Goal: Transaction & Acquisition: Purchase product/service

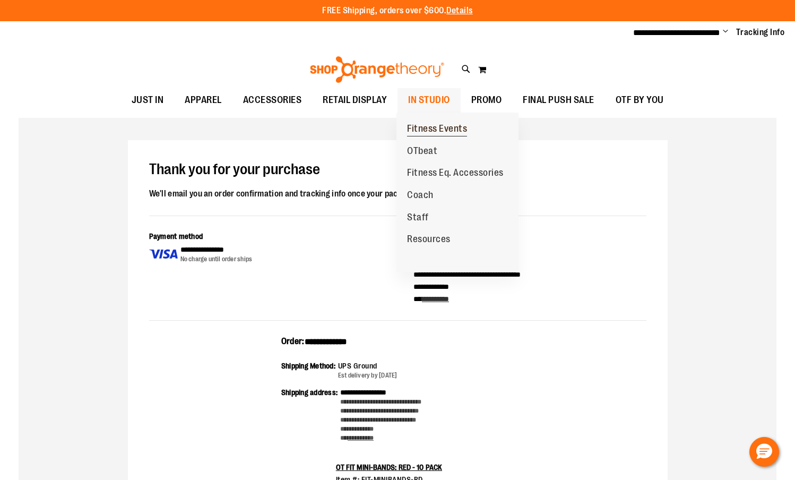
click at [436, 128] on span "Fitness Events" at bounding box center [437, 129] width 60 height 13
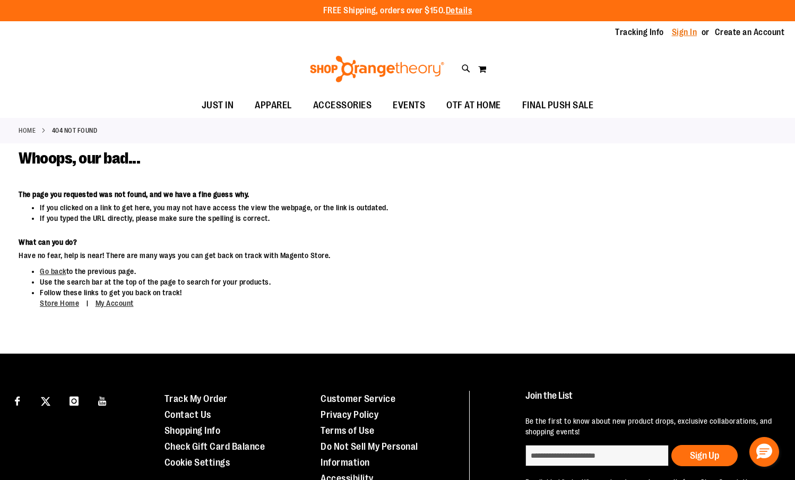
click at [679, 27] on link "Sign In" at bounding box center [684, 33] width 25 height 12
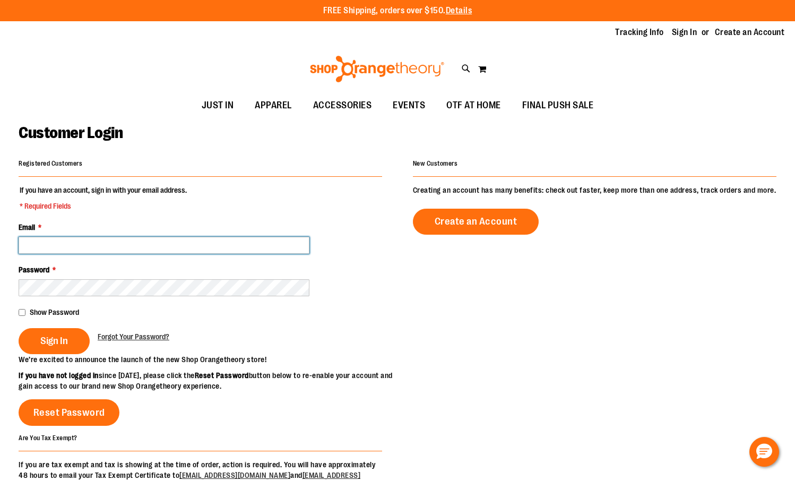
click at [85, 242] on input "Email *" at bounding box center [164, 245] width 291 height 17
click at [52, 243] on input "Email *" at bounding box center [164, 245] width 291 height 17
paste input "**********"
type input "**********"
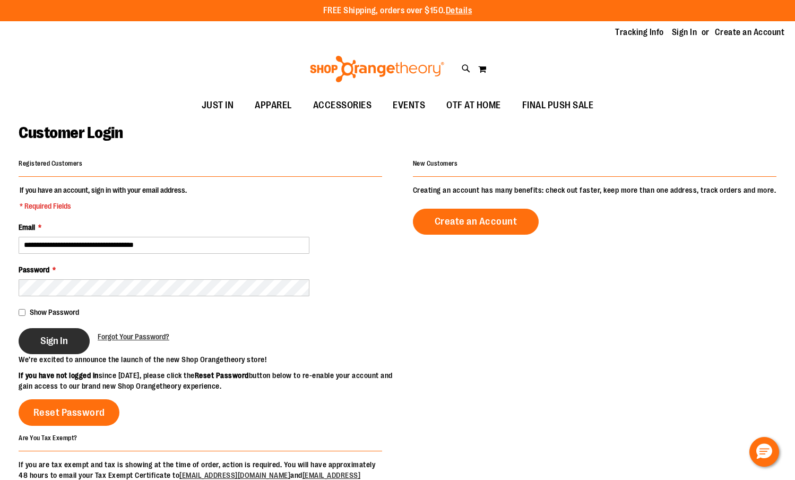
click at [60, 342] on span "Sign In" at bounding box center [54, 341] width 28 height 12
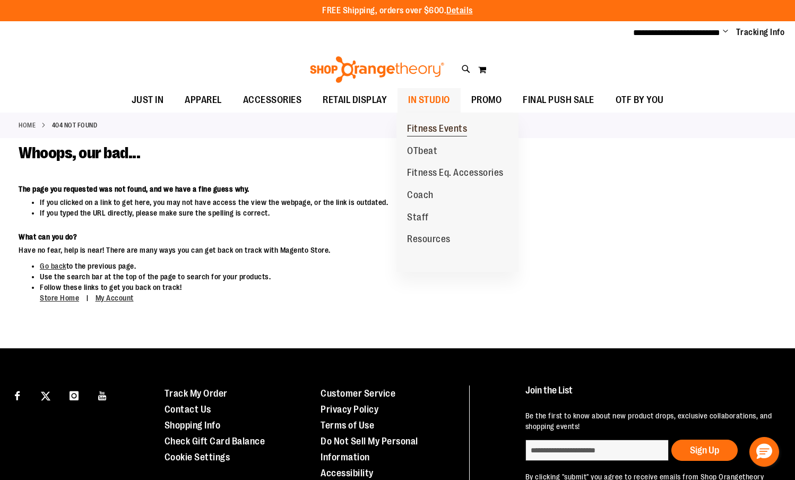
click at [437, 129] on span "Fitness Events" at bounding box center [437, 129] width 60 height 13
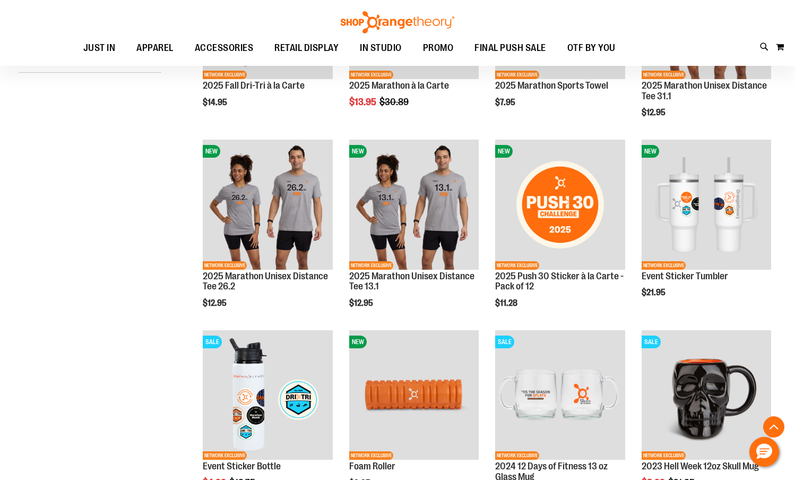
scroll to position [258, 0]
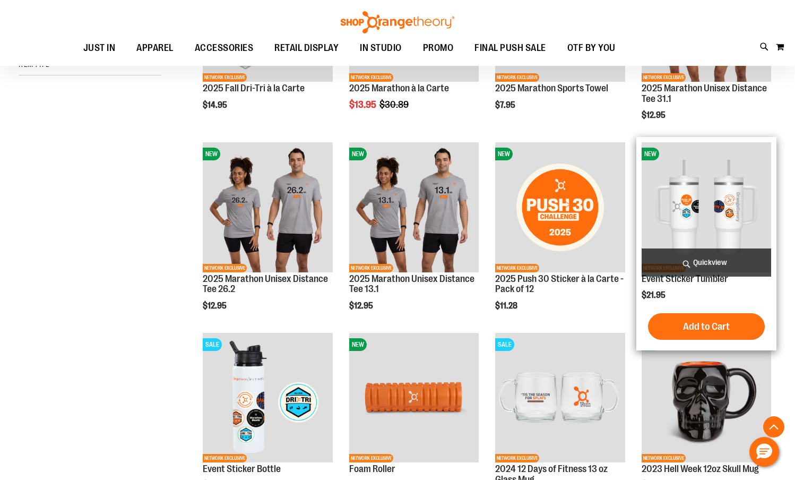
click at [716, 204] on img "product" at bounding box center [706, 206] width 129 height 129
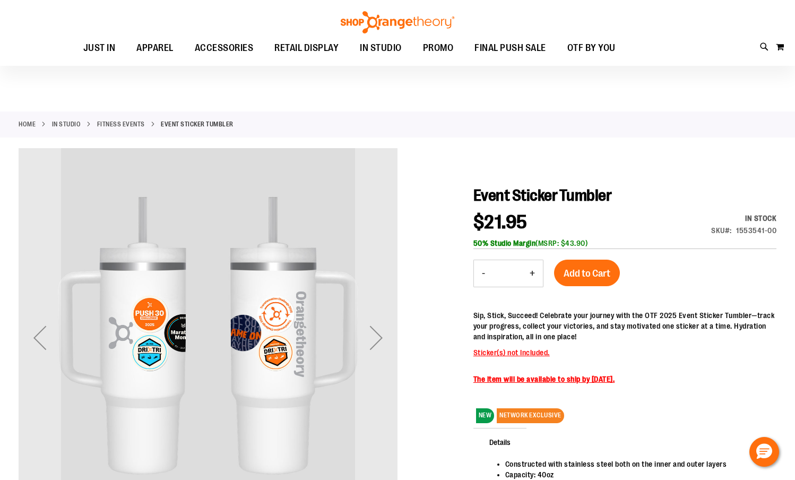
scroll to position [86, 0]
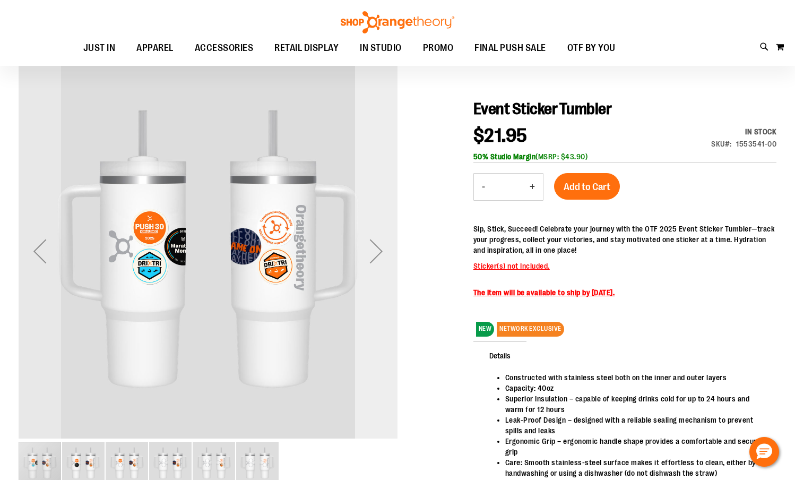
click at [391, 261] on div "Next" at bounding box center [376, 251] width 42 height 42
click at [386, 264] on div "Next" at bounding box center [376, 251] width 42 height 42
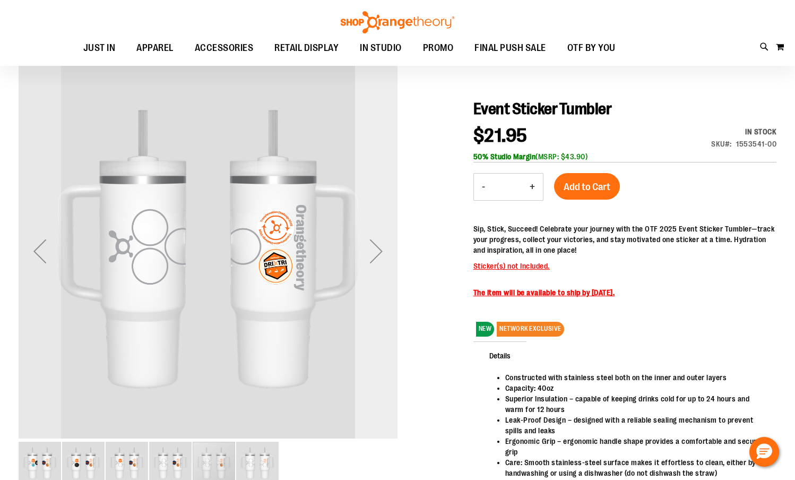
click at [386, 264] on div "Next" at bounding box center [376, 251] width 42 height 42
click at [37, 258] on div "Previous" at bounding box center [40, 251] width 42 height 42
click at [37, 257] on div "Previous" at bounding box center [40, 251] width 42 height 42
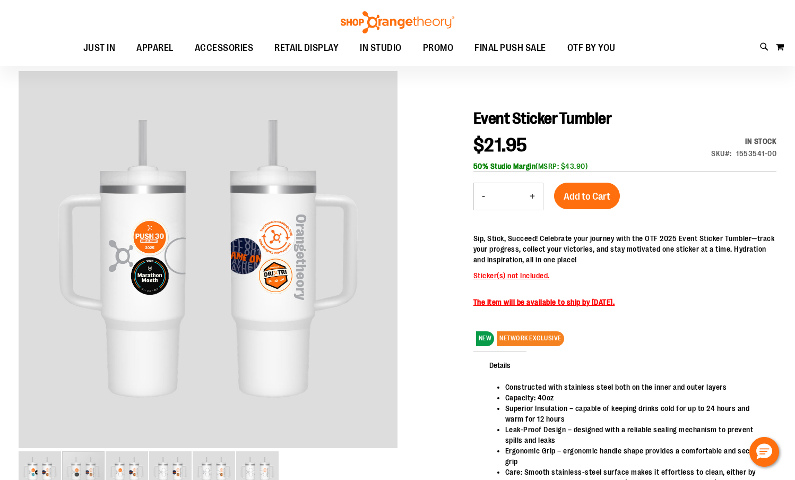
scroll to position [0, 0]
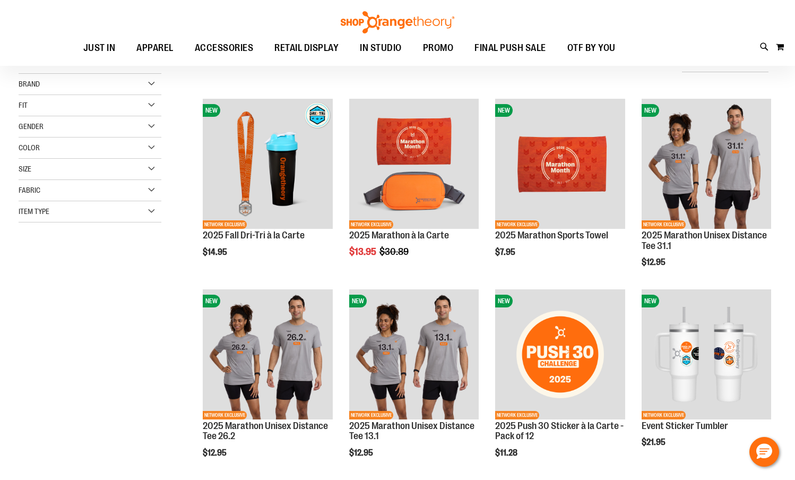
scroll to position [28, 0]
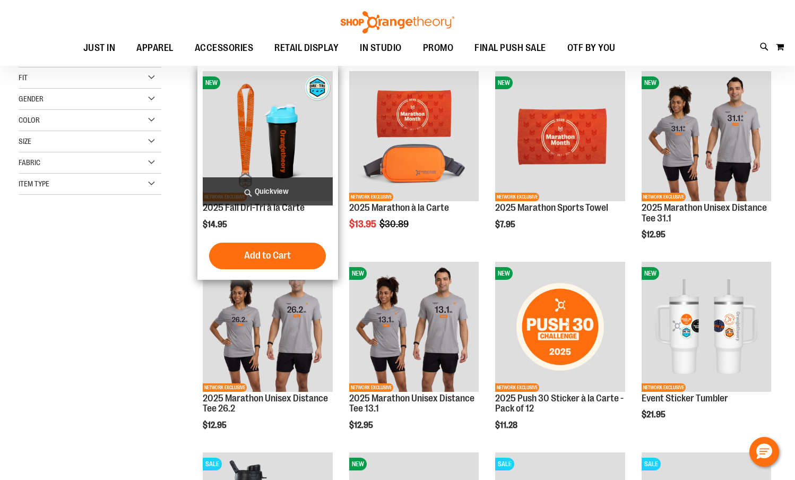
click at [285, 136] on img "product" at bounding box center [267, 135] width 129 height 129
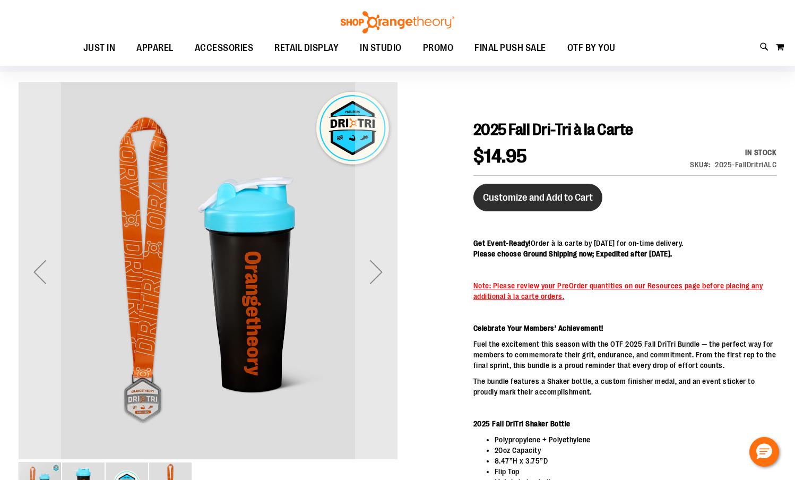
click at [567, 202] on span "Customize and Add to Cart" at bounding box center [538, 198] width 110 height 12
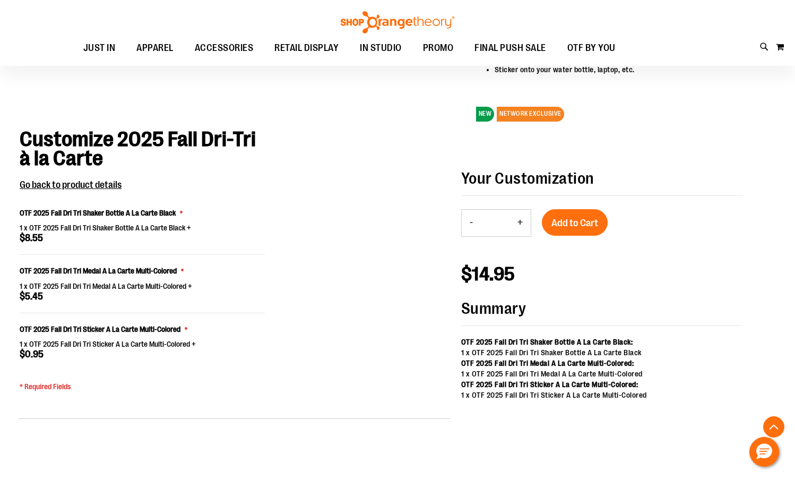
scroll to position [716, 0]
click at [521, 237] on button "+" at bounding box center [519, 223] width 21 height 27
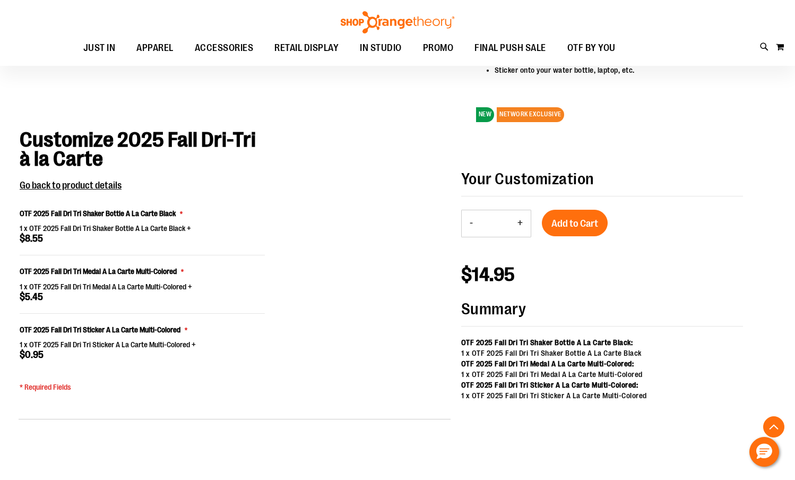
click at [521, 237] on button "+" at bounding box center [519, 223] width 21 height 27
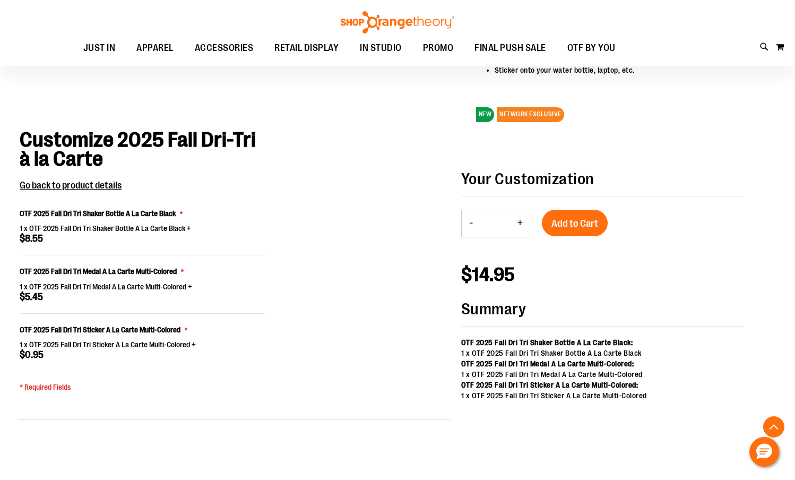
click at [470, 233] on button "-" at bounding box center [471, 223] width 19 height 27
click at [522, 233] on button "+" at bounding box center [519, 223] width 21 height 27
type input "**"
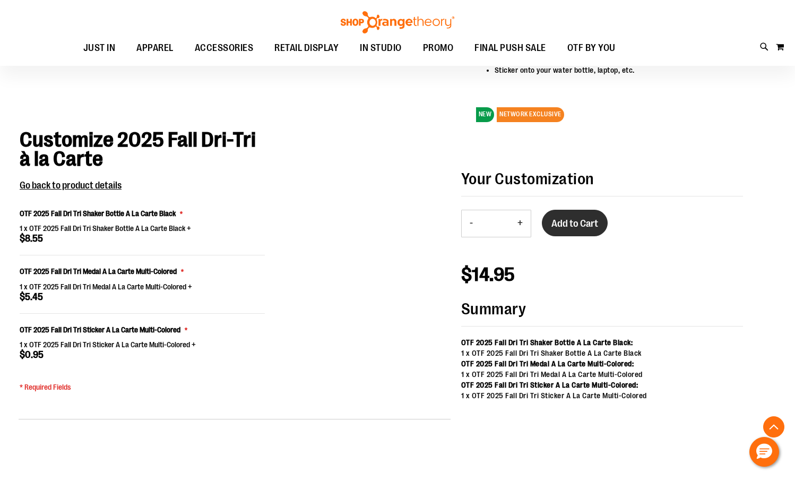
click at [594, 229] on span "Add to Cart" at bounding box center [574, 224] width 47 height 12
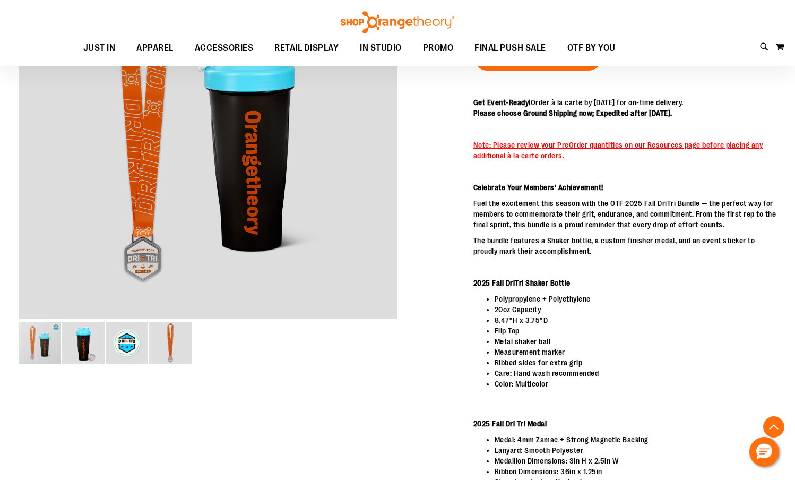
scroll to position [0, 0]
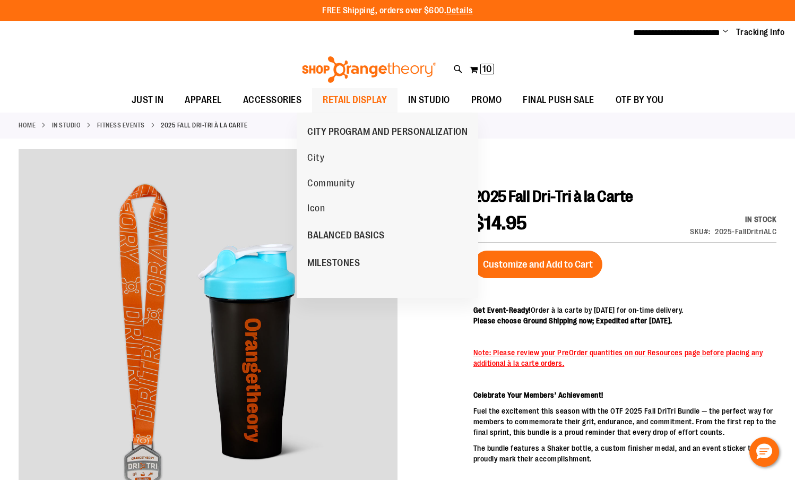
click at [341, 96] on span "RETAIL DISPLAY" at bounding box center [355, 100] width 64 height 24
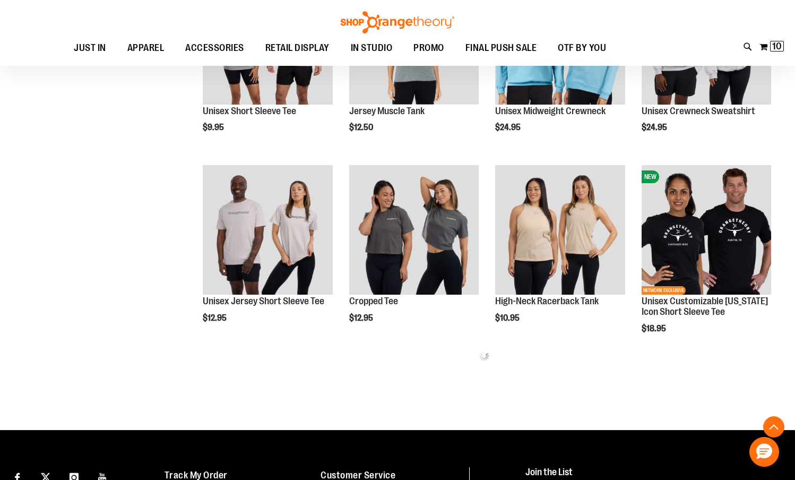
scroll to position [428, 0]
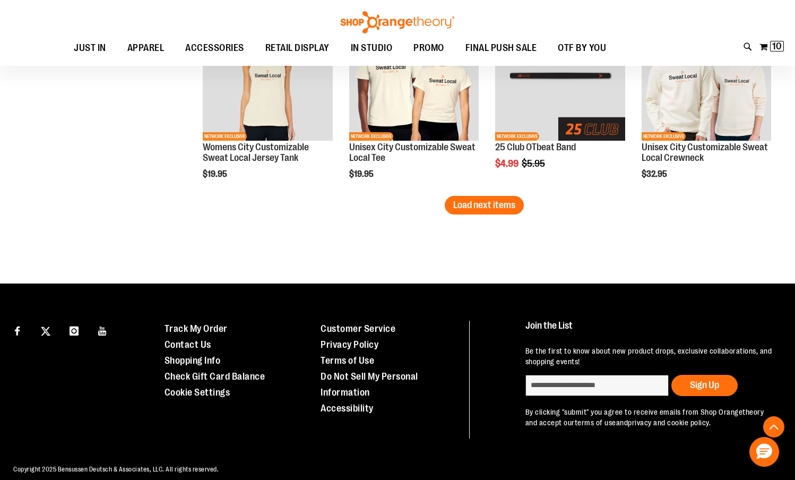
scroll to position [1724, 0]
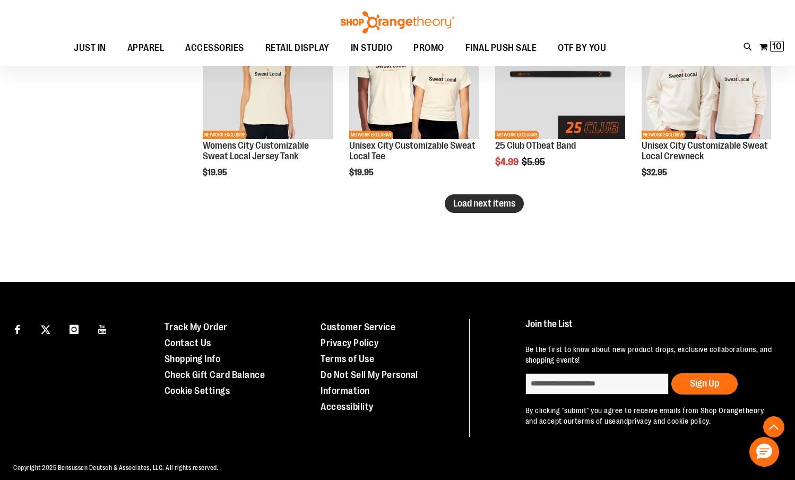
click at [477, 194] on button "Load next items" at bounding box center [484, 203] width 79 height 19
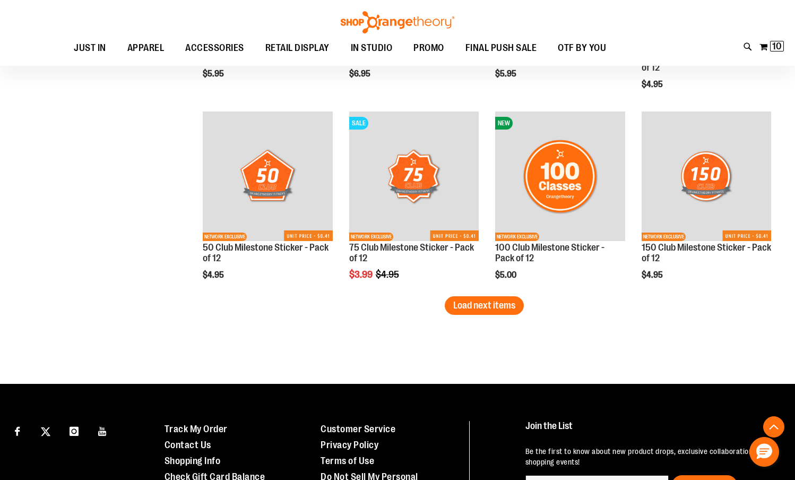
scroll to position [2199, 0]
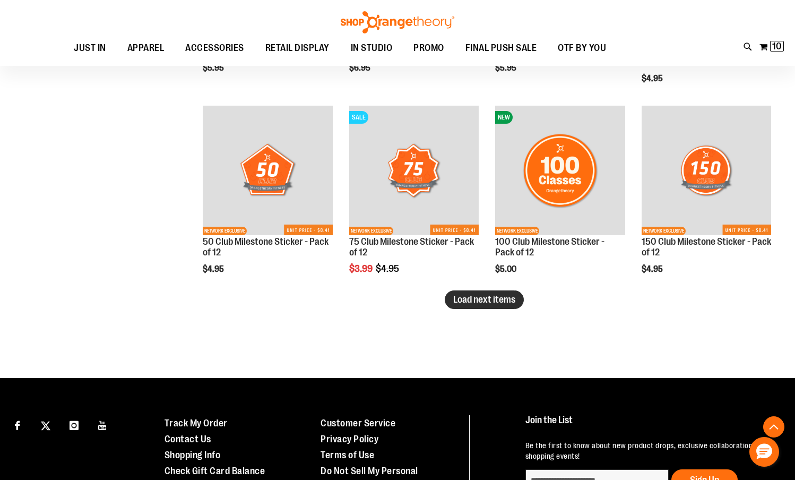
click at [487, 299] on span "Load next items" at bounding box center [484, 299] width 62 height 11
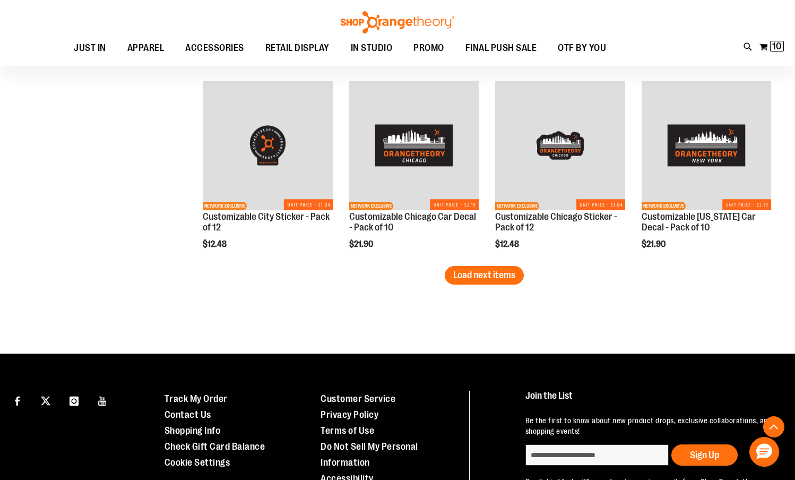
scroll to position [2792, 0]
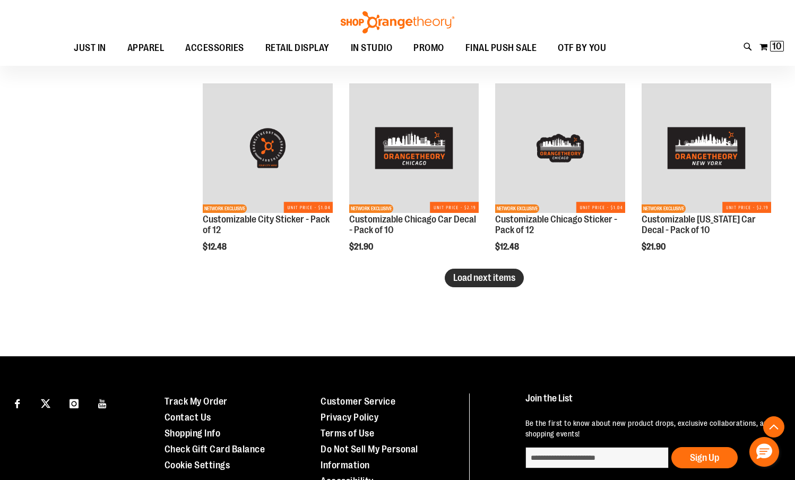
click at [488, 280] on span "Load next items" at bounding box center [484, 277] width 62 height 11
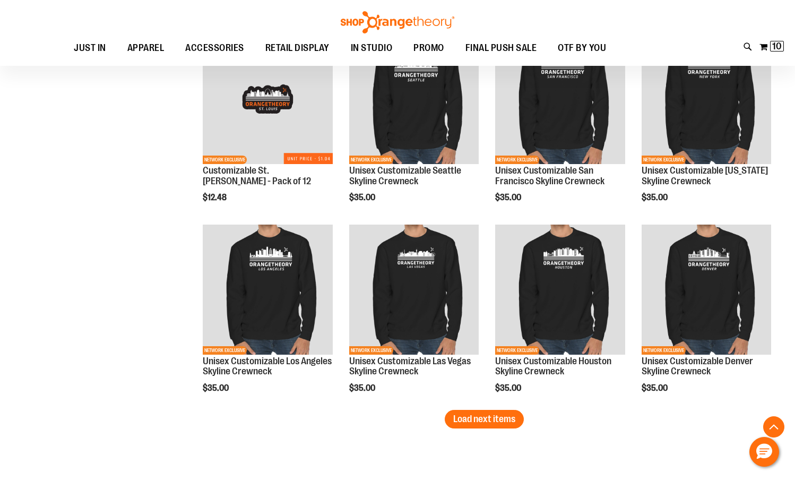
scroll to position [3229, 0]
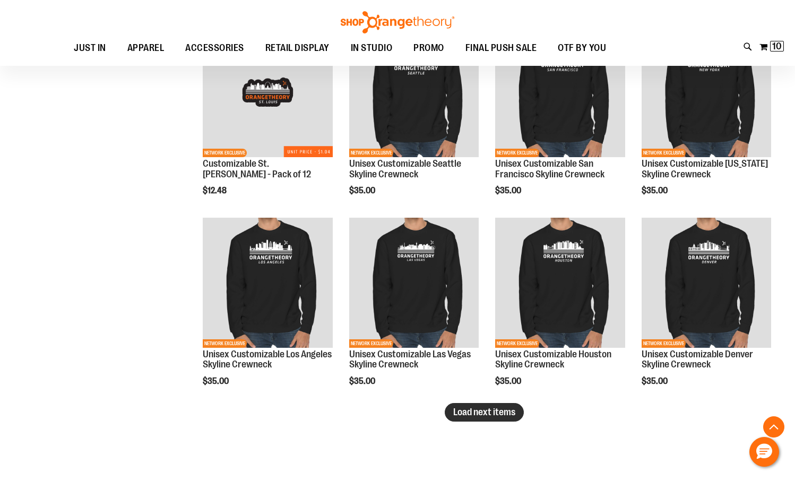
click at [486, 411] on span "Load next items" at bounding box center [484, 411] width 62 height 11
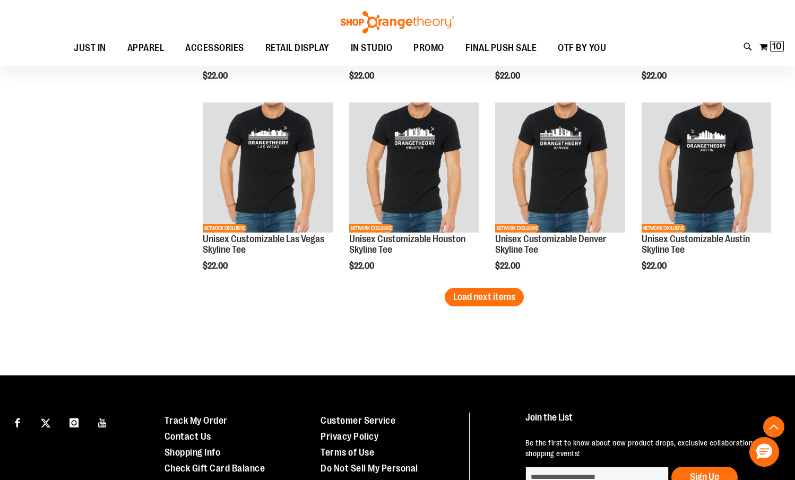
scroll to position [3915, 0]
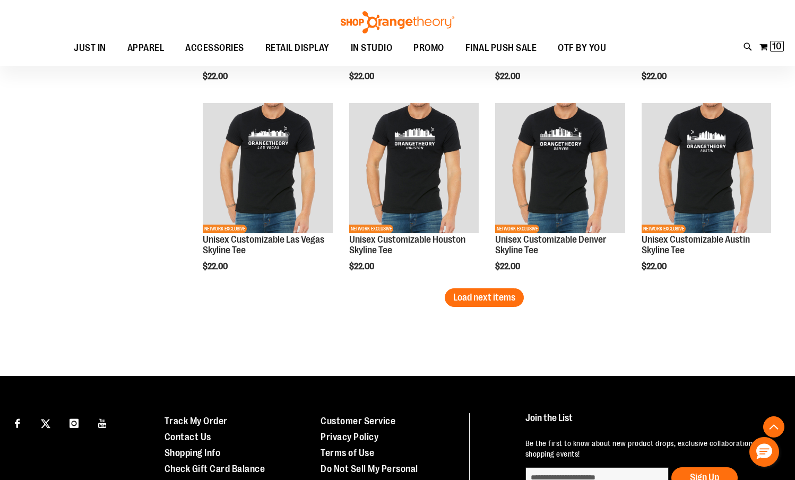
click at [487, 301] on span "Load next items" at bounding box center [484, 297] width 62 height 11
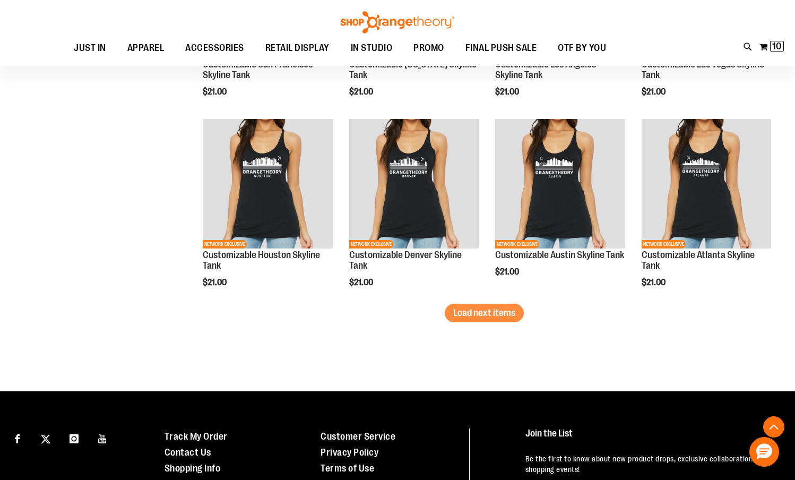
scroll to position [4474, 0]
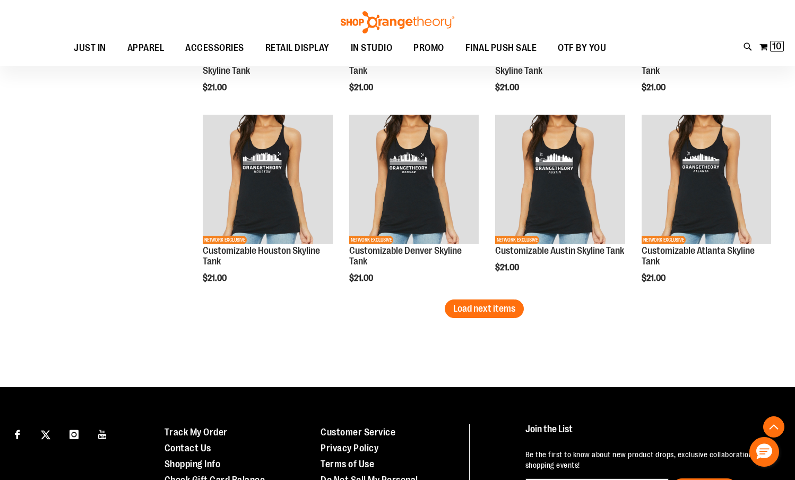
click at [487, 301] on button "Load next items" at bounding box center [484, 308] width 79 height 19
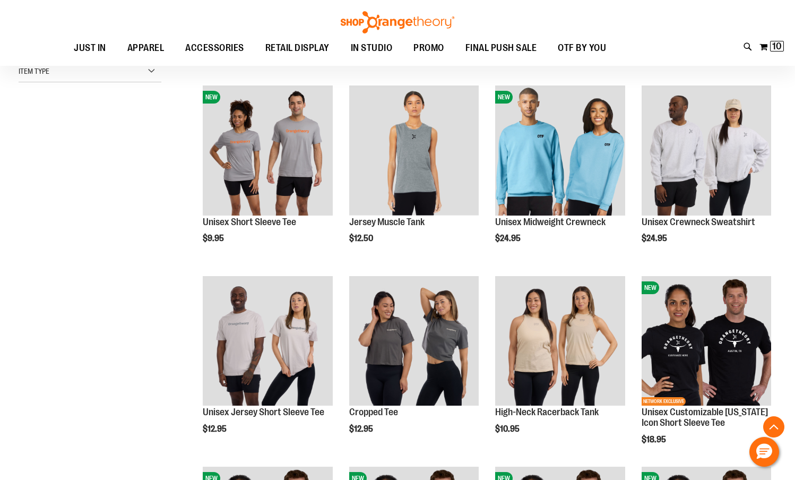
scroll to position [272, 0]
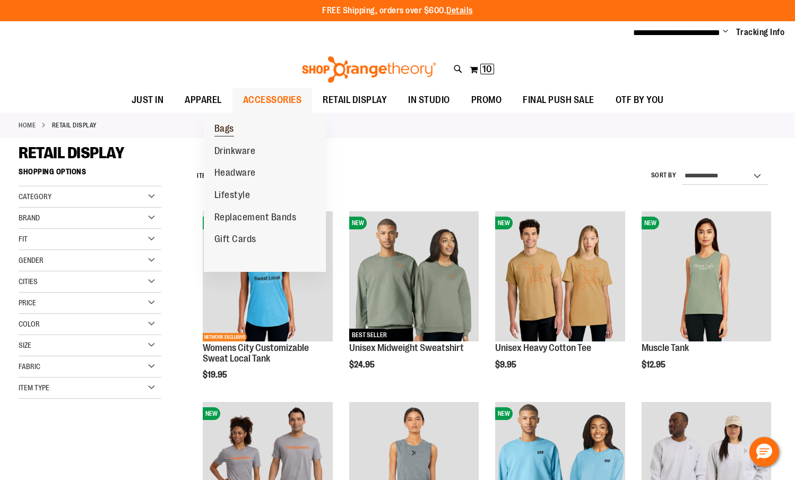
click at [224, 127] on span "Bags" at bounding box center [224, 129] width 20 height 13
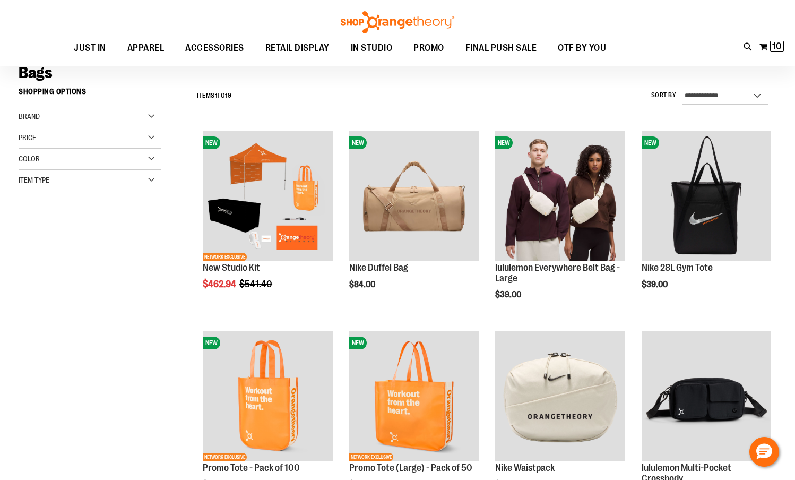
scroll to position [91, 0]
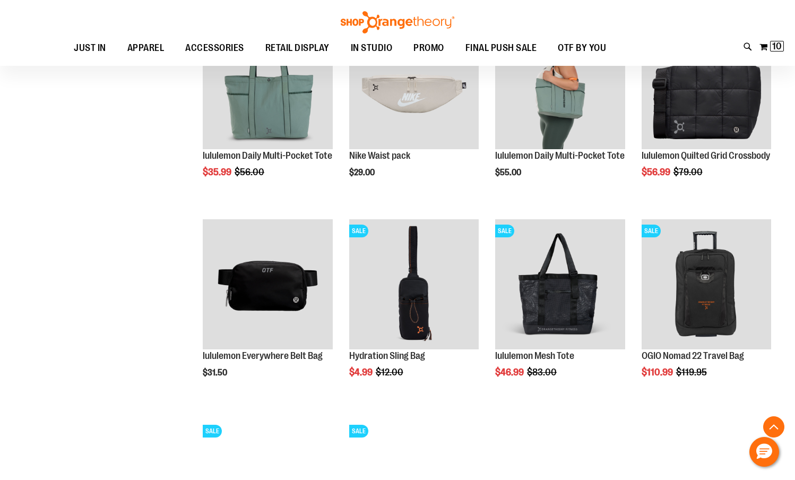
scroll to position [592, 0]
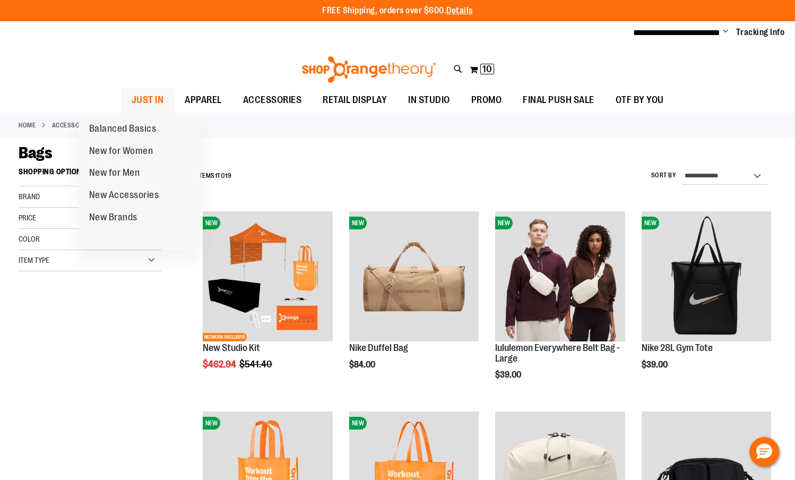
click at [132, 98] on span "JUST IN" at bounding box center [148, 100] width 32 height 24
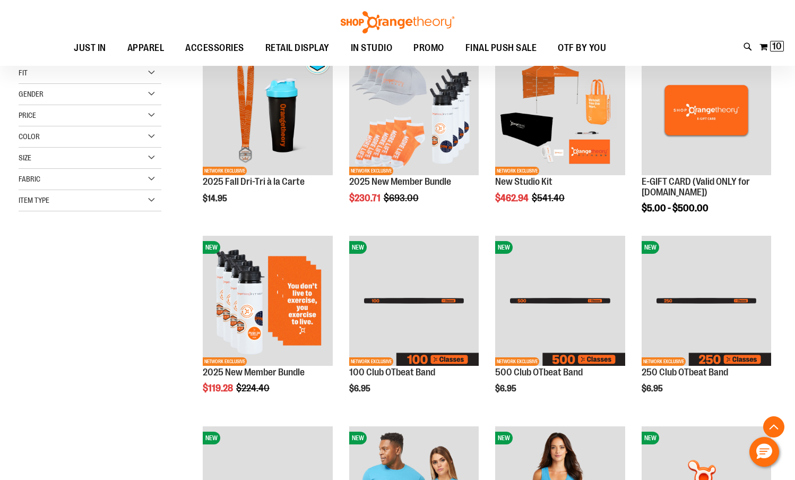
scroll to position [183, 0]
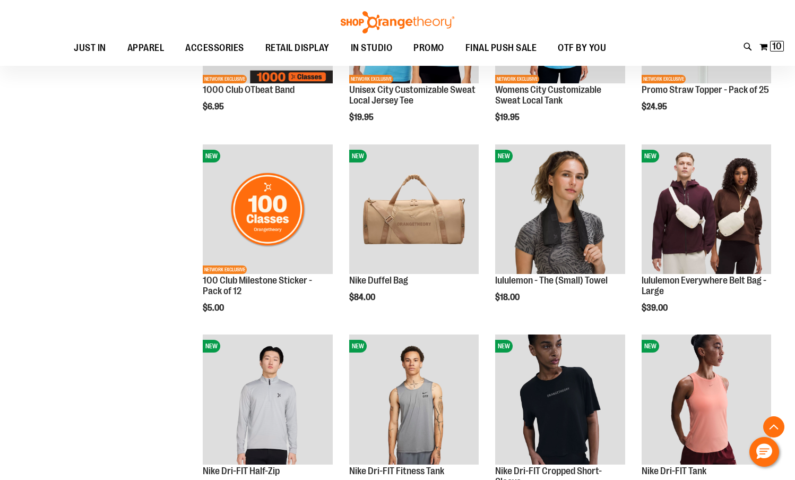
scroll to position [660, 0]
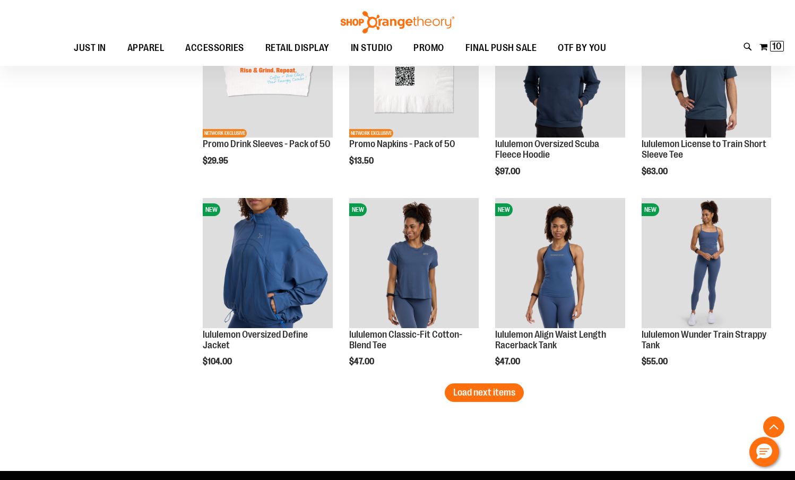
scroll to position [1536, 0]
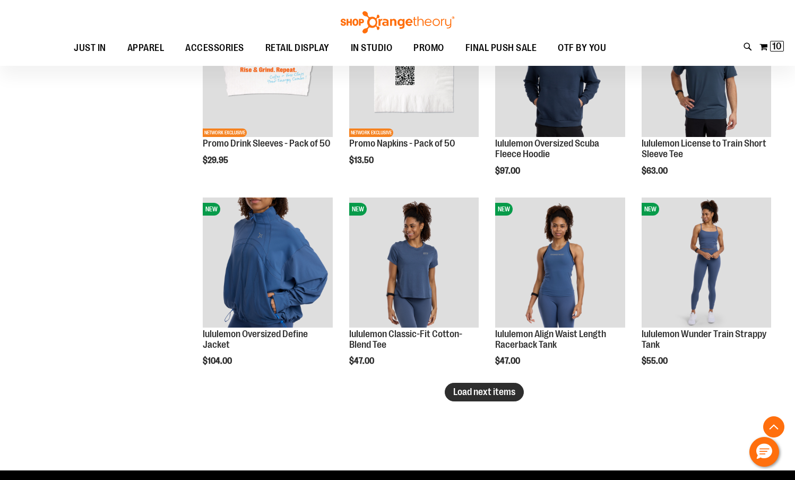
click at [499, 391] on span "Load next items" at bounding box center [484, 391] width 62 height 11
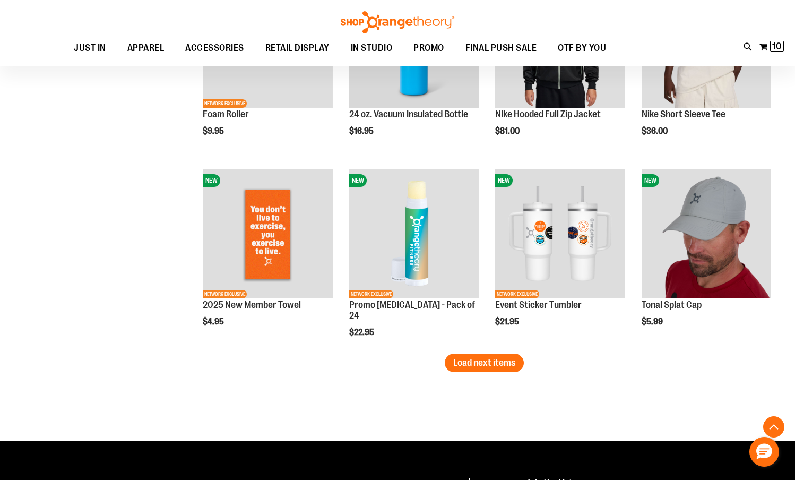
scroll to position [2137, 0]
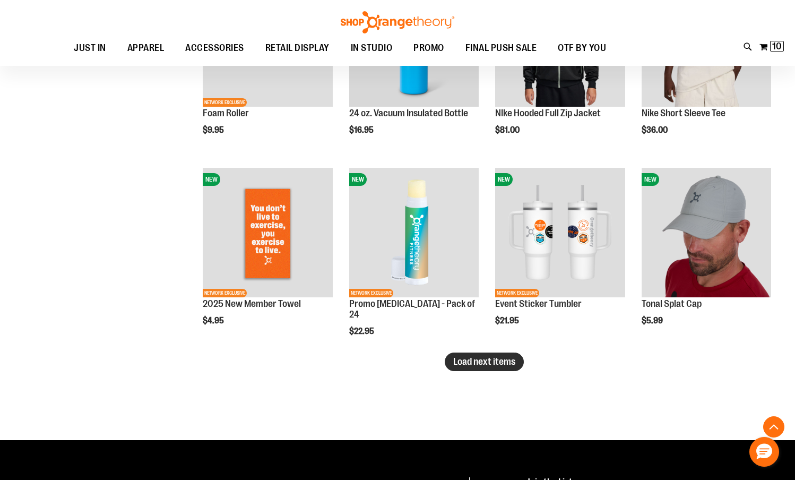
click at [480, 367] on button "Load next items" at bounding box center [484, 361] width 79 height 19
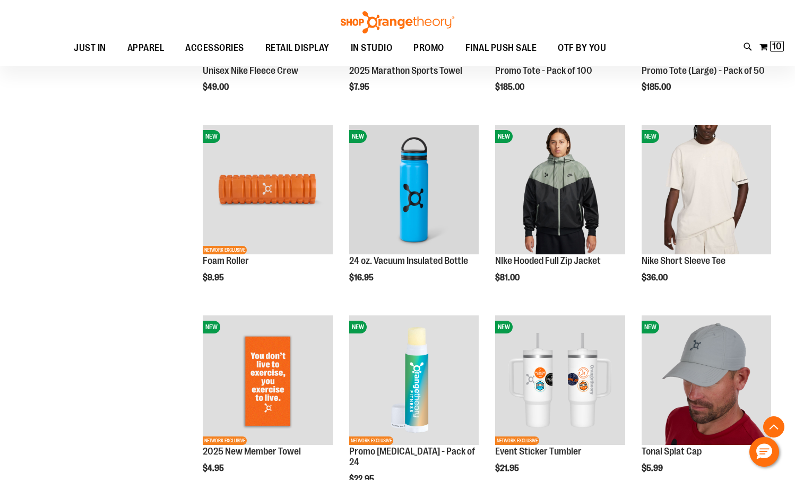
scroll to position [1981, 0]
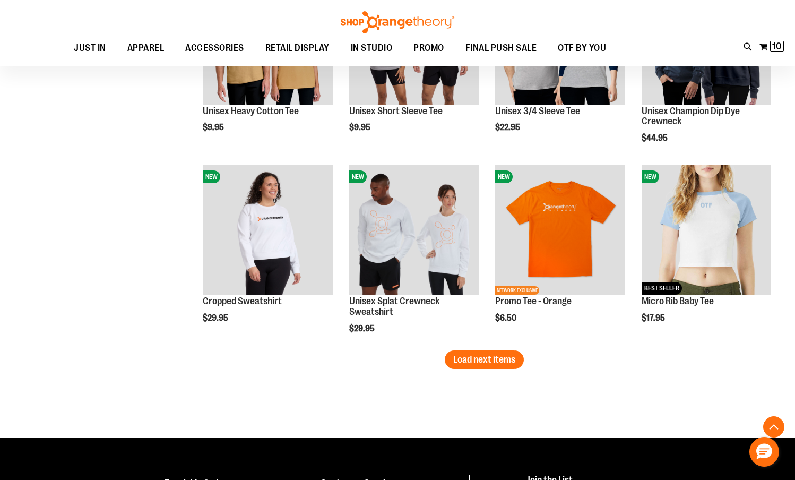
scroll to position [2713, 0]
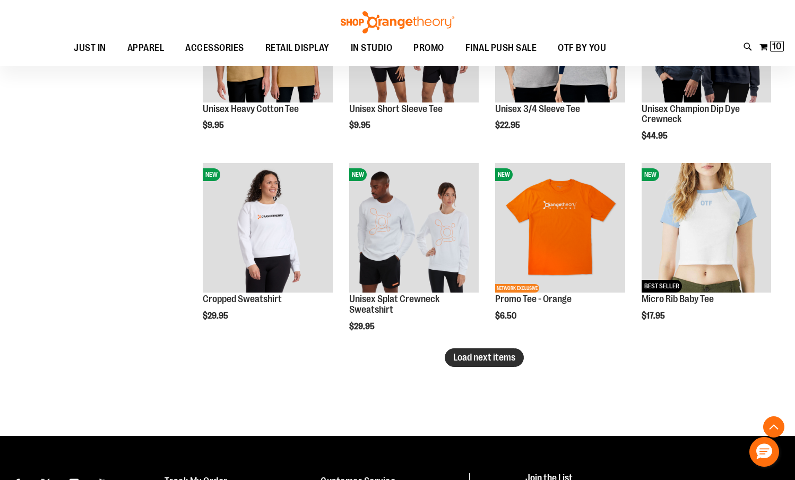
click at [484, 359] on span "Load next items" at bounding box center [484, 357] width 62 height 11
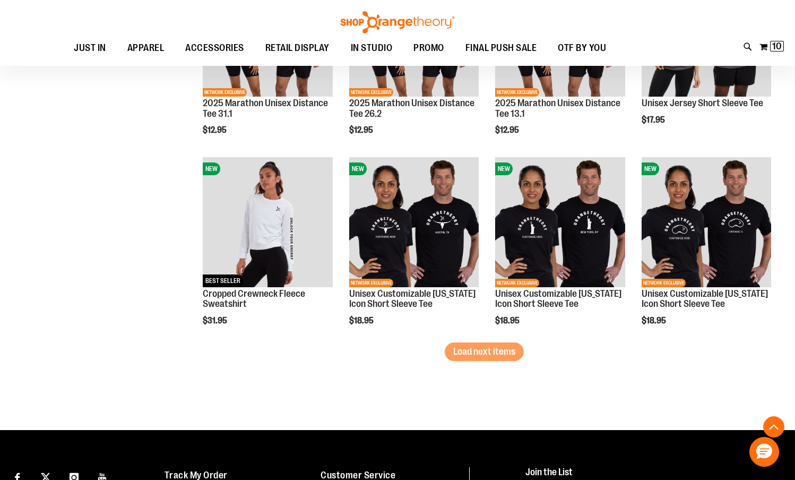
scroll to position [3298, 0]
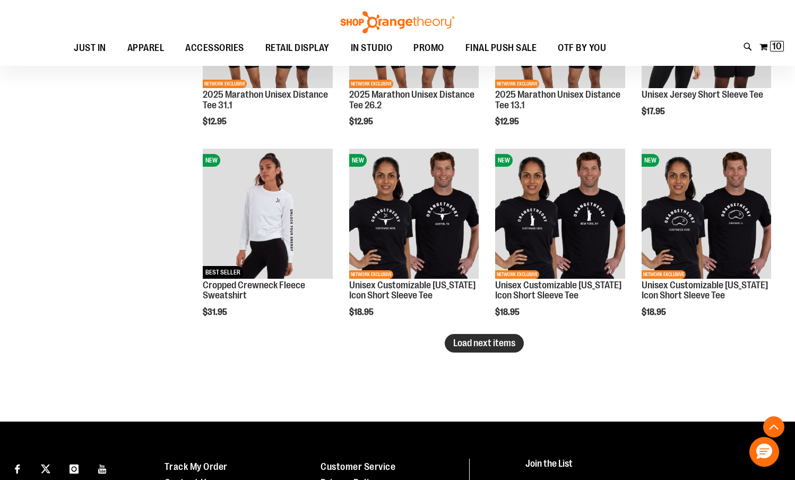
click at [484, 343] on span "Load next items" at bounding box center [484, 342] width 62 height 11
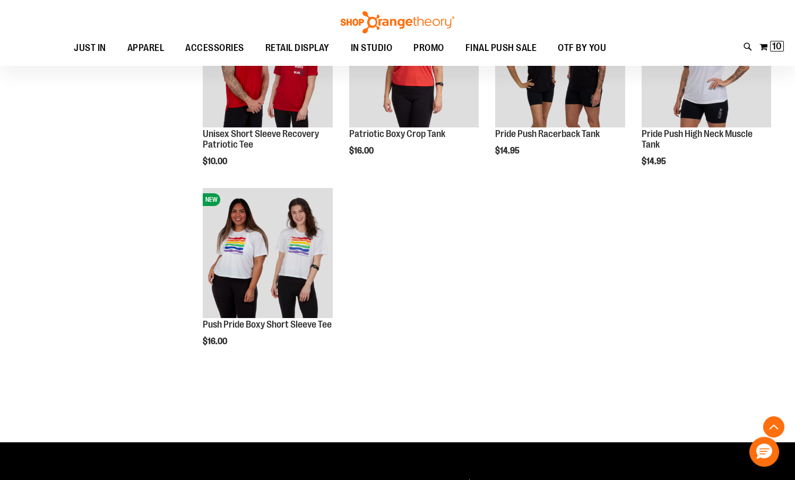
scroll to position [3832, 0]
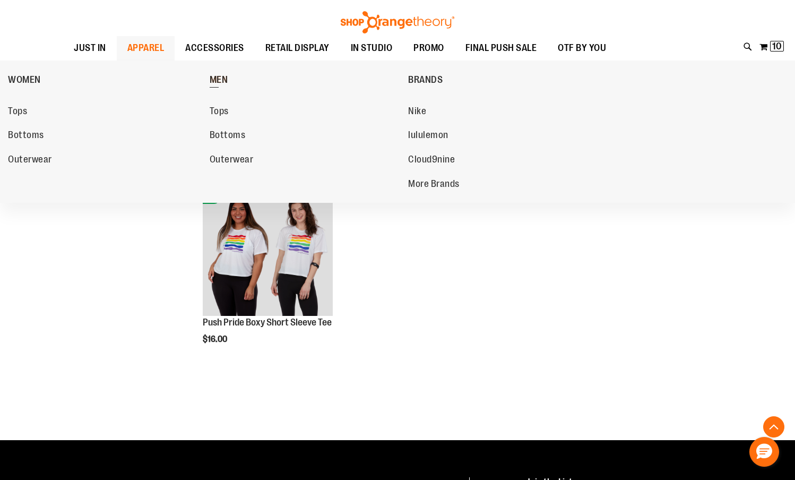
click at [232, 77] on link "MEN" at bounding box center [307, 80] width 194 height 28
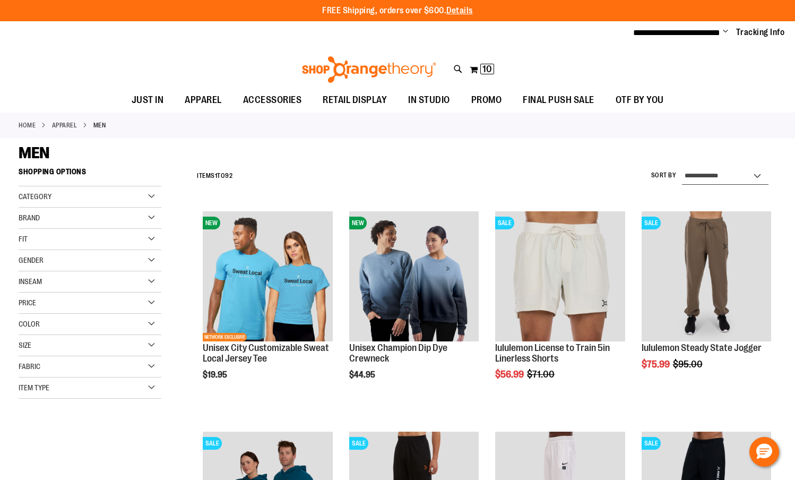
click at [755, 174] on select "**********" at bounding box center [725, 176] width 87 height 17
select select "**********"
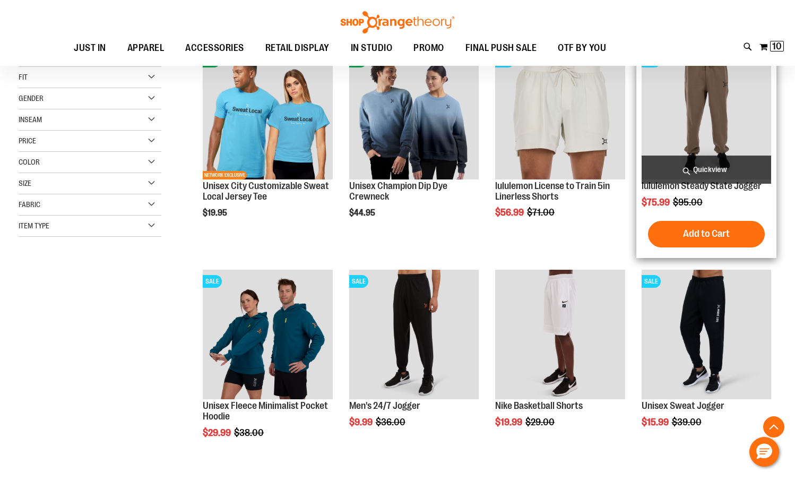
scroll to position [162, 0]
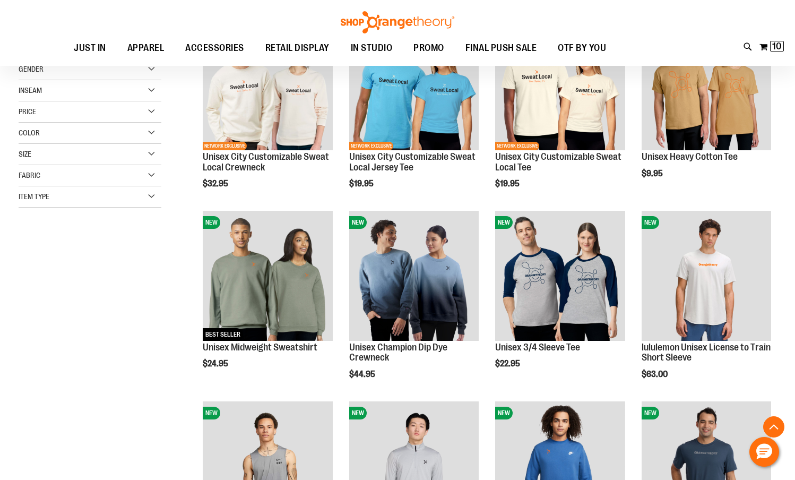
scroll to position [215, 0]
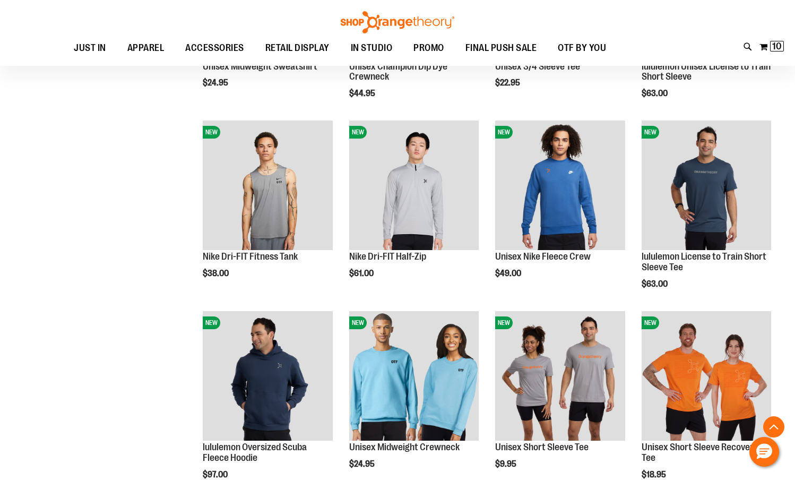
scroll to position [482, 0]
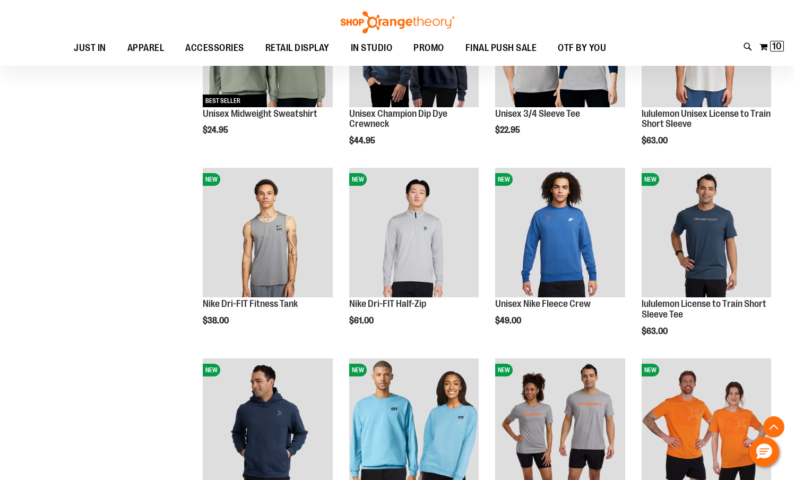
scroll to position [439, 0]
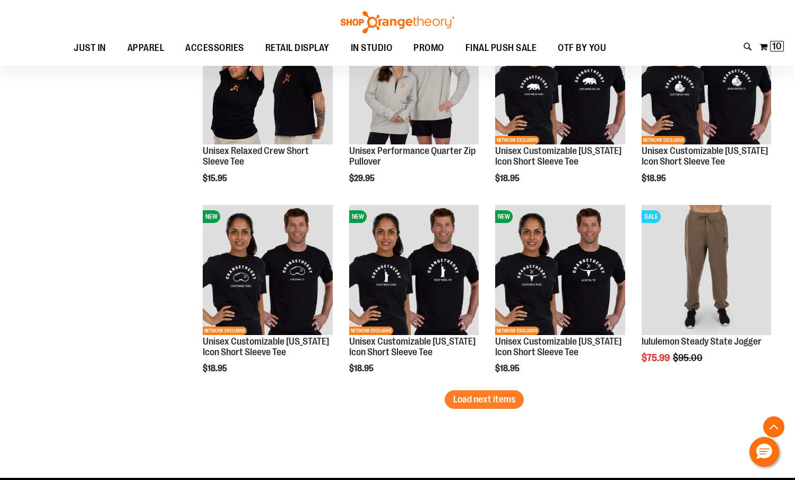
scroll to position [1529, 0]
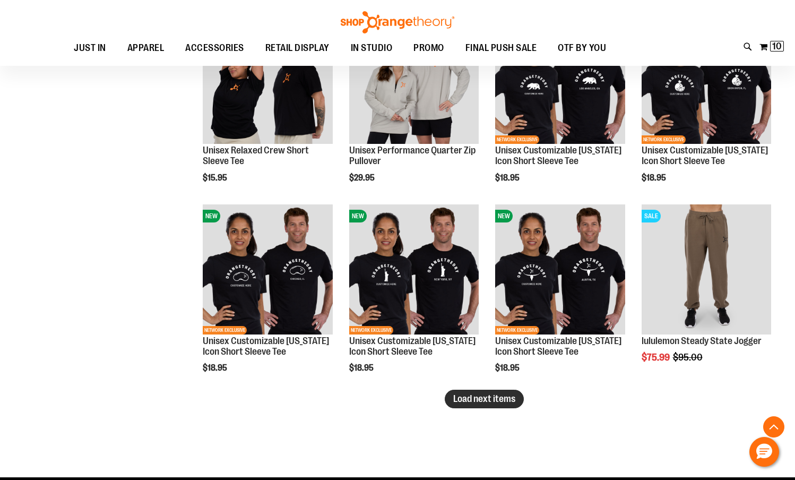
click at [493, 402] on span "Load next items" at bounding box center [484, 398] width 62 height 11
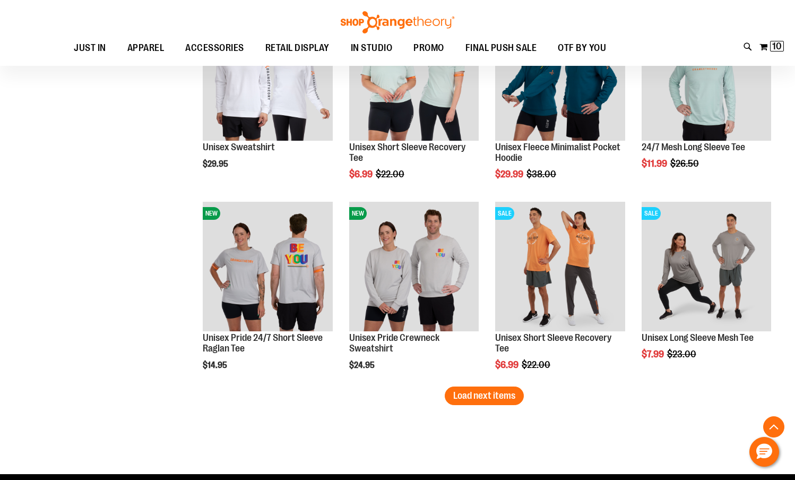
scroll to position [2102, 0]
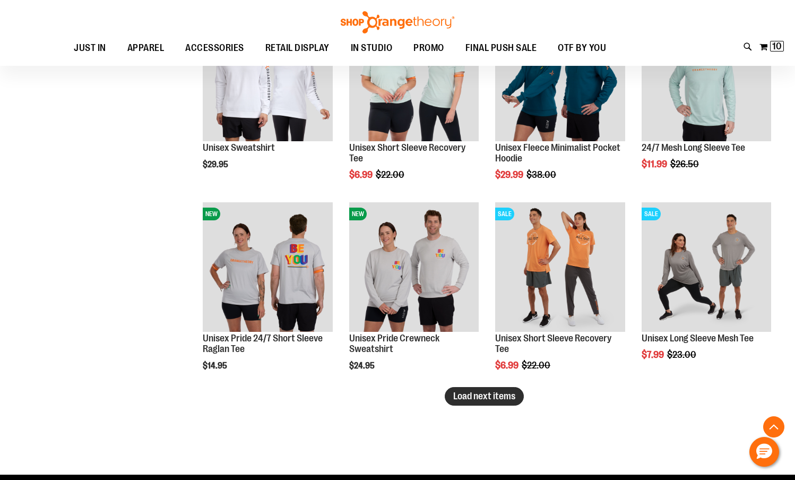
click at [510, 400] on span "Load next items" at bounding box center [484, 396] width 62 height 11
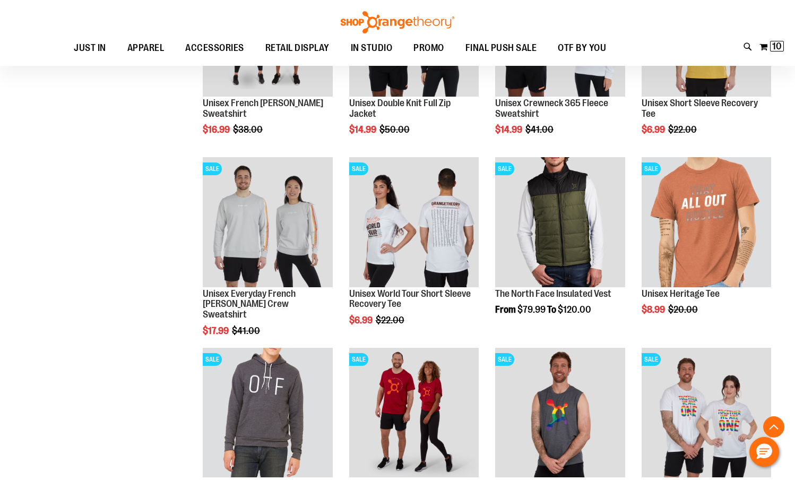
scroll to position [2541, 0]
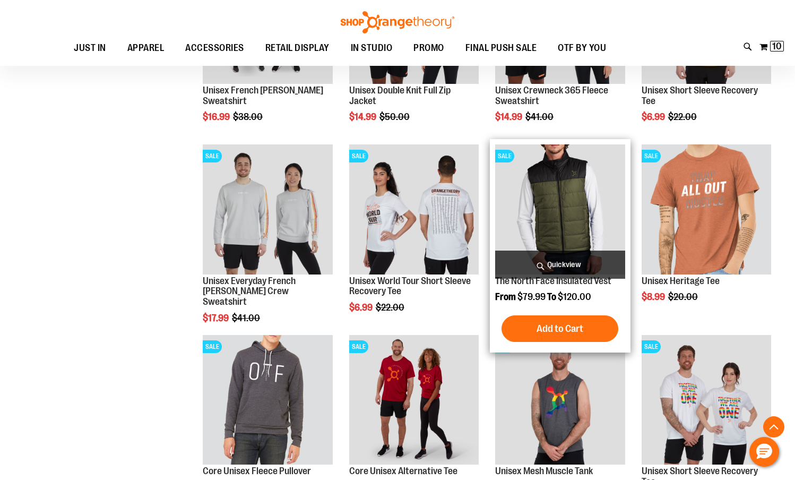
click at [569, 243] on img "product" at bounding box center [559, 208] width 129 height 129
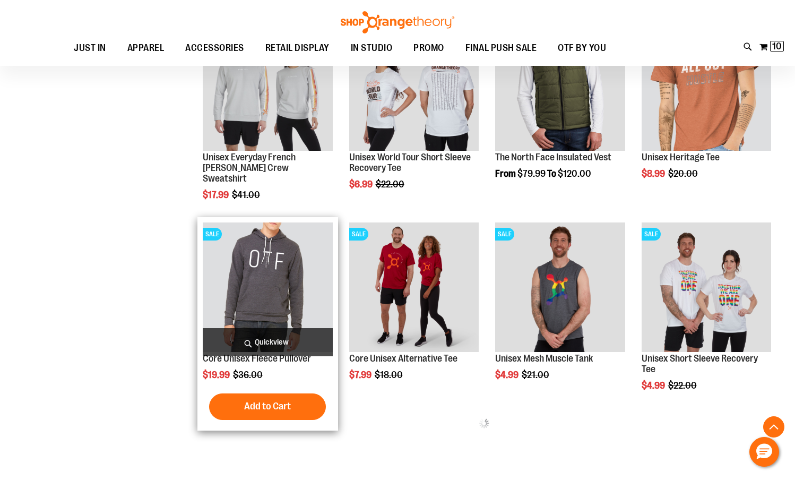
scroll to position [254, 0]
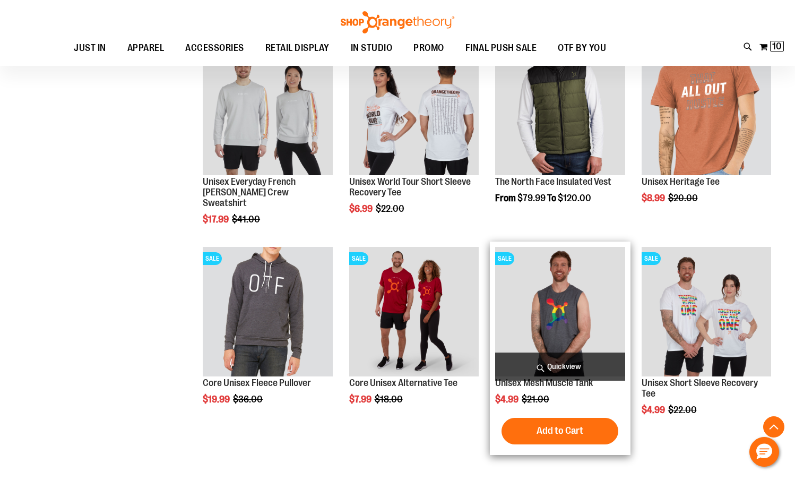
scroll to position [375, 0]
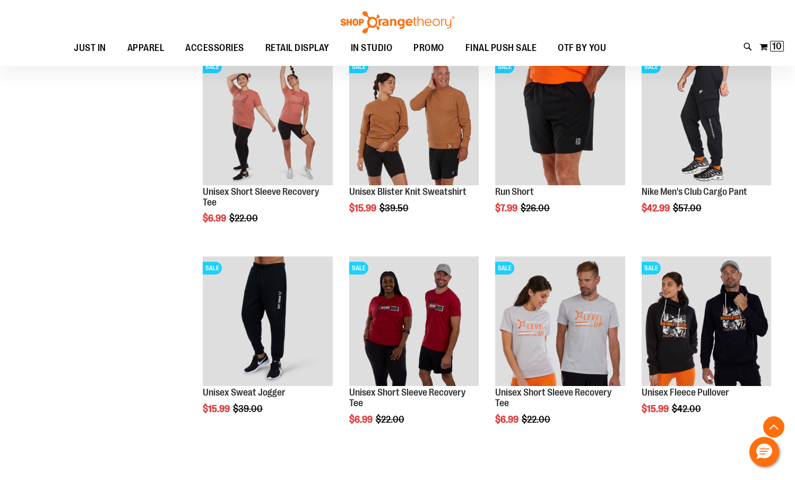
scroll to position [1457, 0]
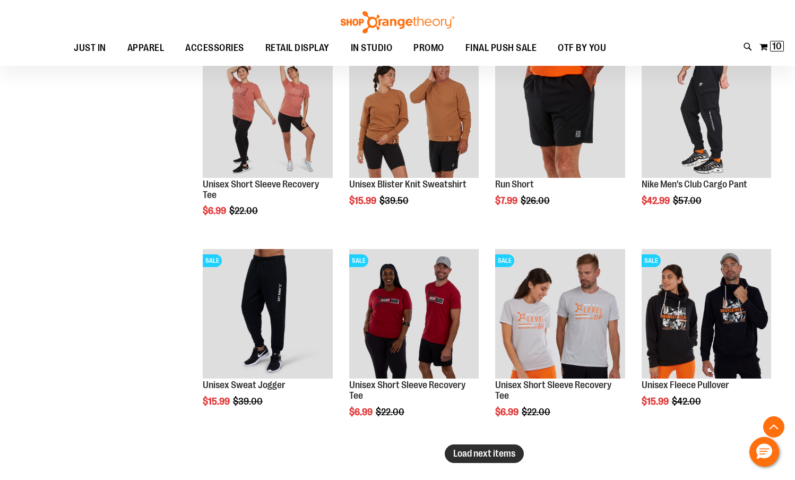
click at [490, 446] on button "Load next items" at bounding box center [484, 453] width 79 height 19
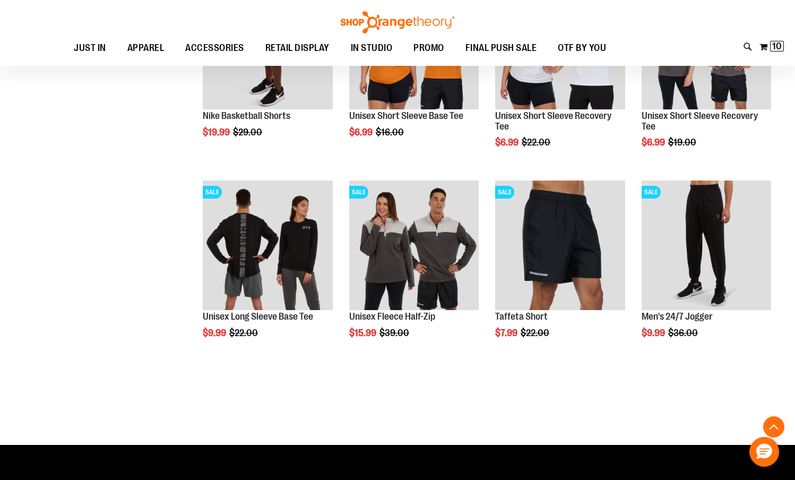
scroll to position [1928, 0]
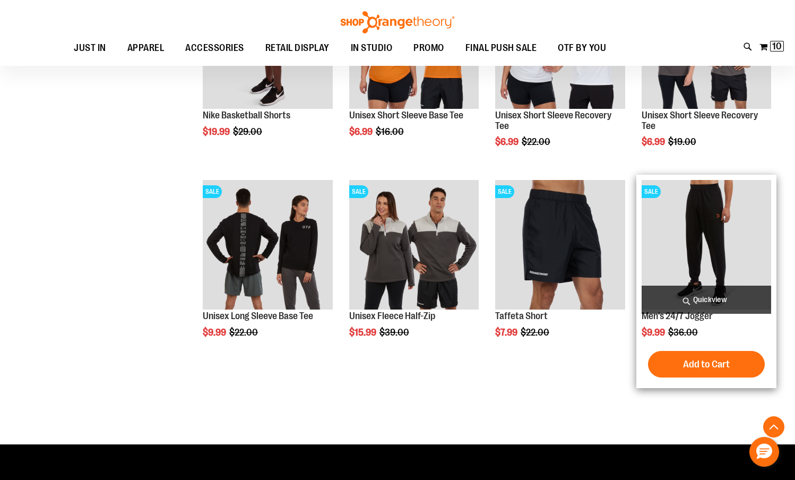
click at [692, 271] on img "product" at bounding box center [706, 244] width 129 height 129
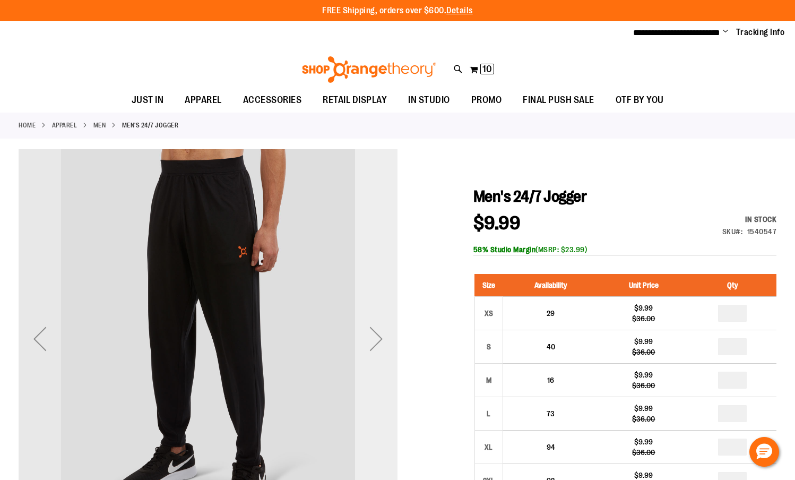
click at [386, 344] on div "Next" at bounding box center [376, 338] width 42 height 42
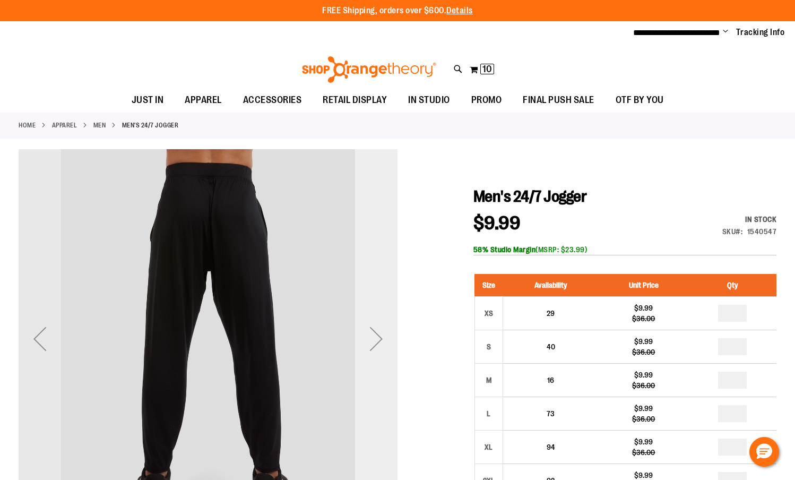
click at [386, 344] on div "Next" at bounding box center [376, 338] width 42 height 42
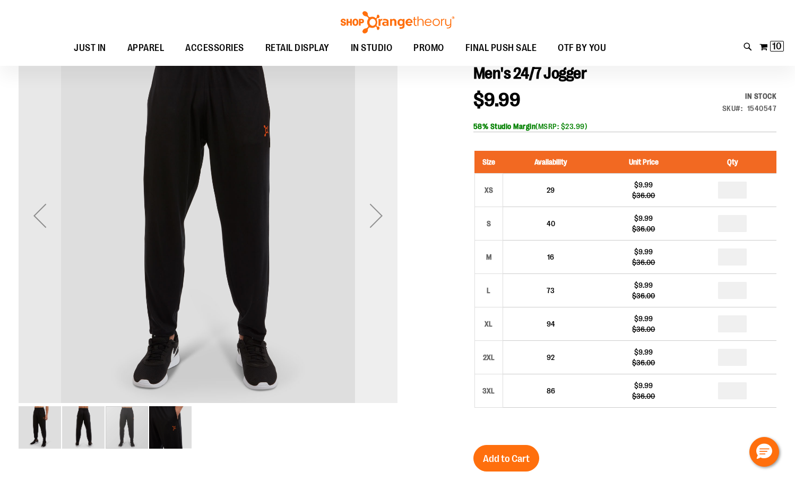
scroll to position [124, 0]
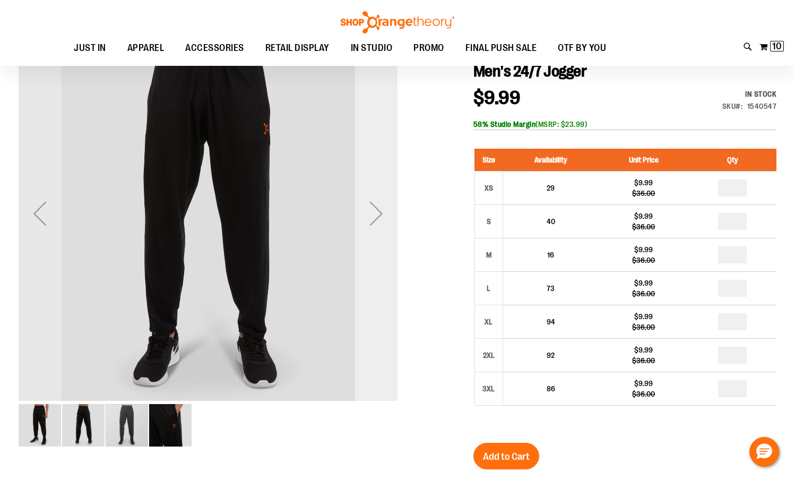
click at [374, 217] on div "Next" at bounding box center [376, 213] width 42 height 42
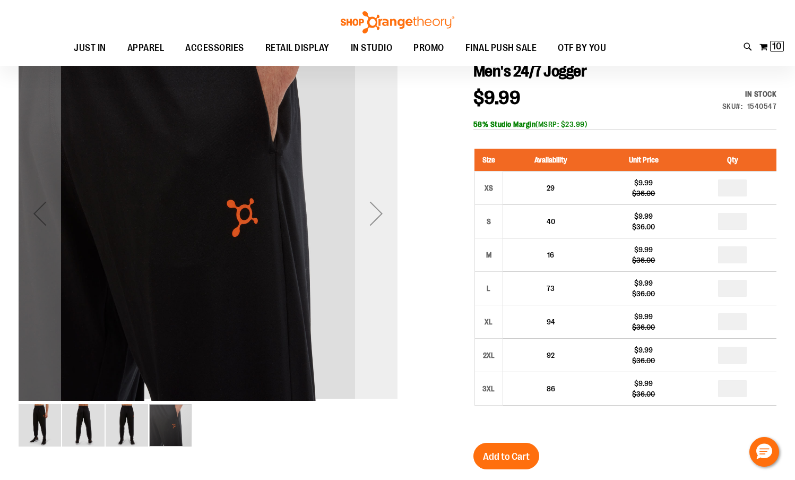
scroll to position [18, 0]
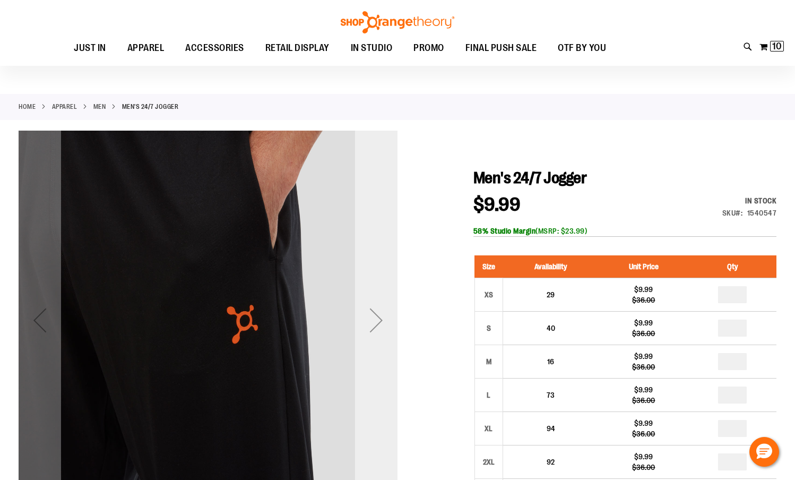
click at [382, 275] on div "Next" at bounding box center [376, 320] width 42 height 379
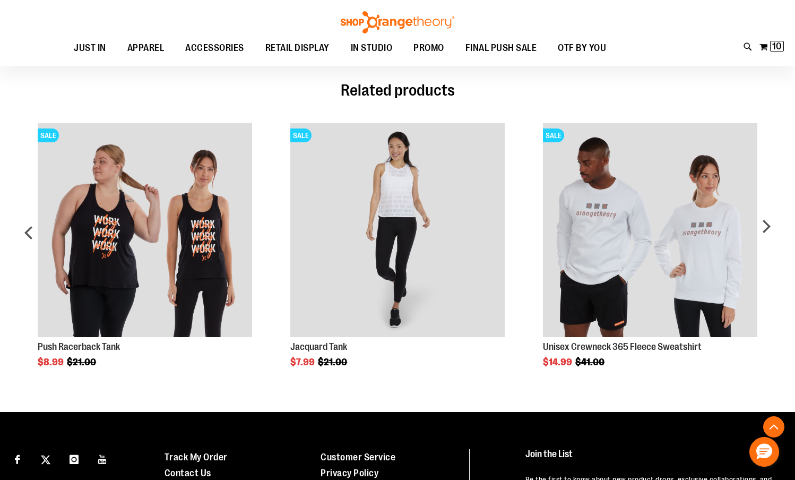
scroll to position [779, 0]
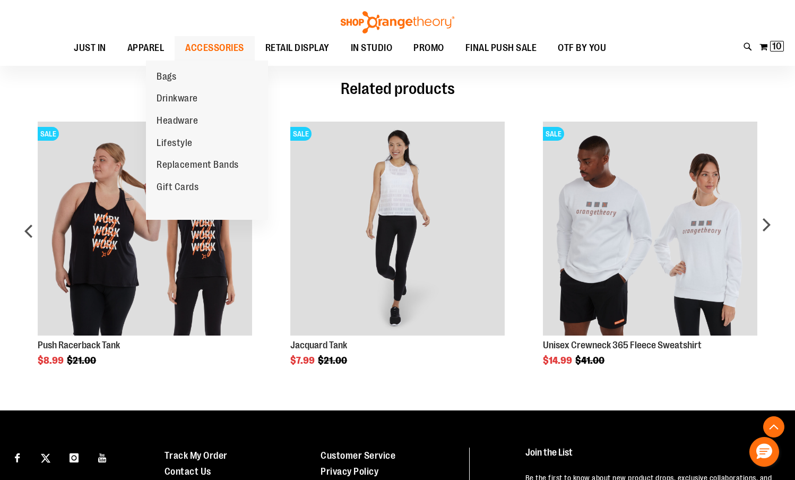
click at [202, 39] on span "ACCESSORIES" at bounding box center [214, 48] width 59 height 24
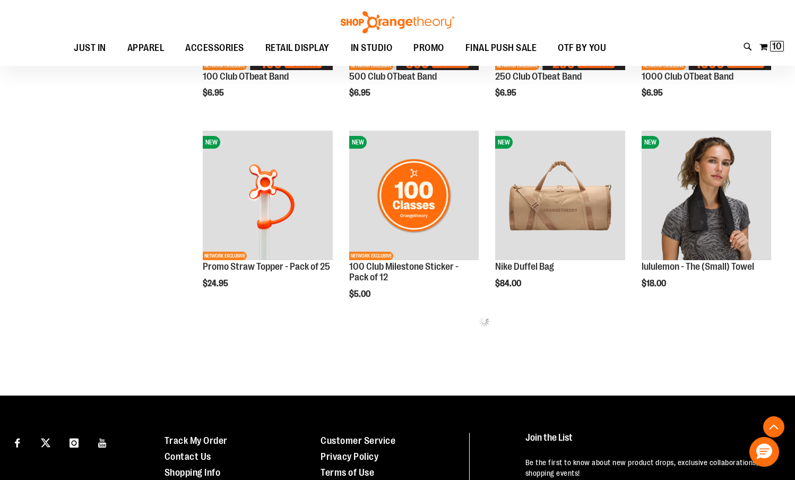
scroll to position [475, 0]
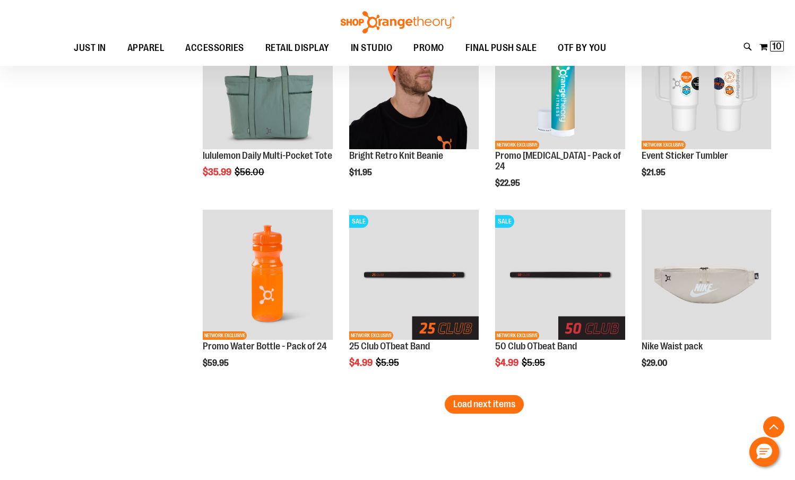
scroll to position [1526, 0]
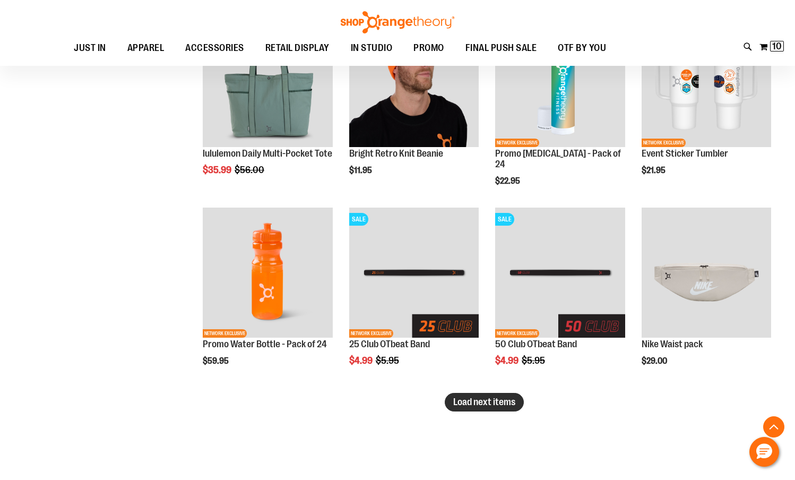
click at [480, 397] on span "Load next items" at bounding box center [484, 401] width 62 height 11
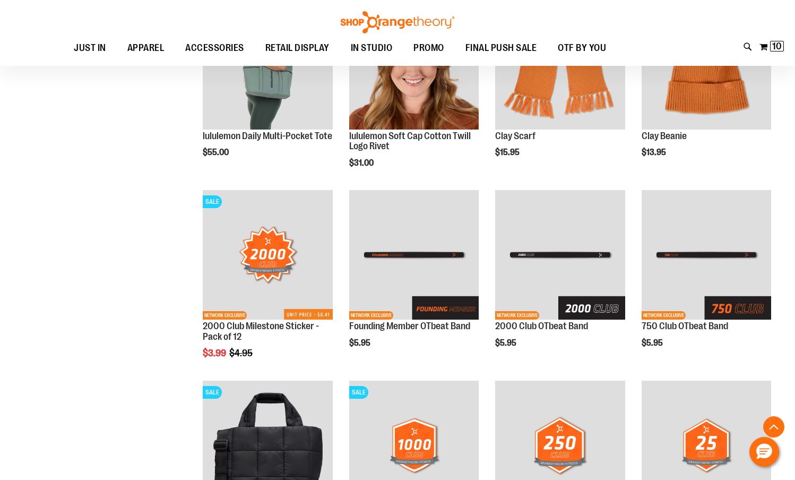
scroll to position [2198, 0]
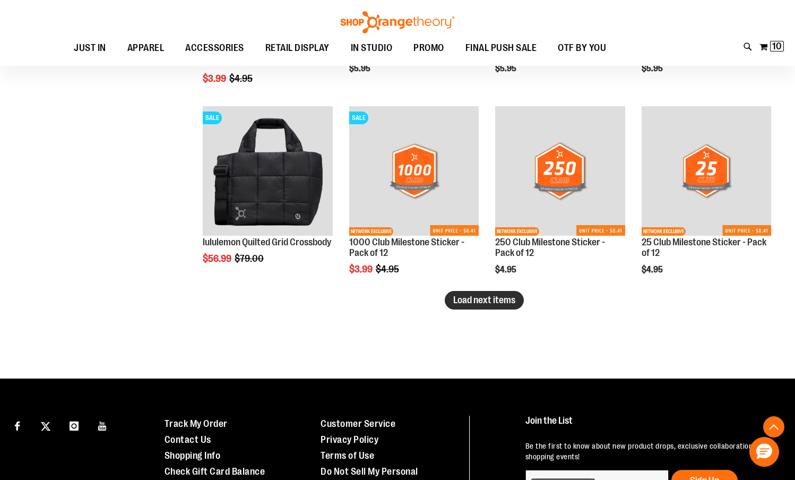
click at [489, 301] on span "Load next items" at bounding box center [484, 300] width 62 height 11
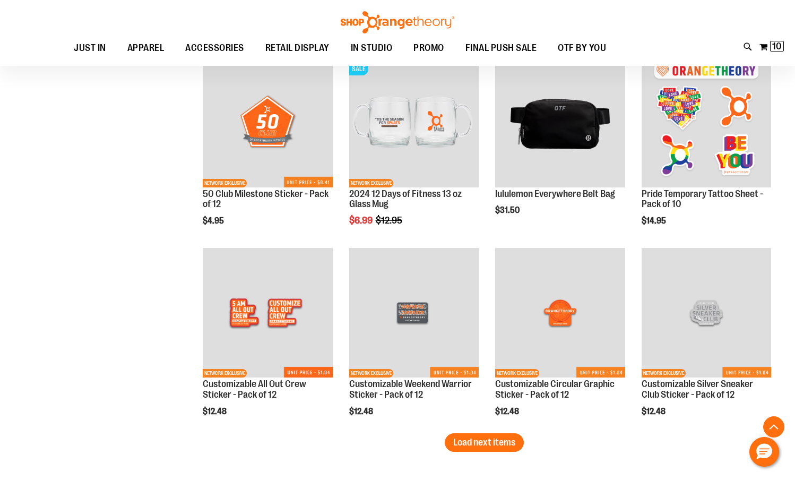
scroll to position [2783, 0]
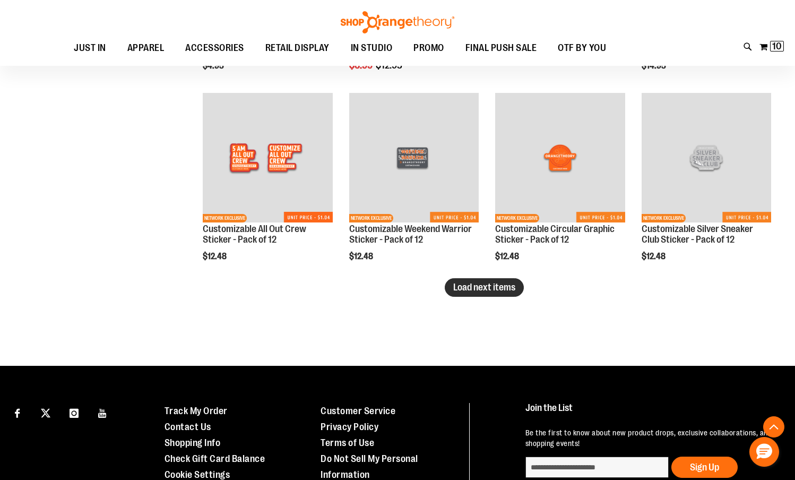
click at [489, 294] on button "Load next items" at bounding box center [484, 287] width 79 height 19
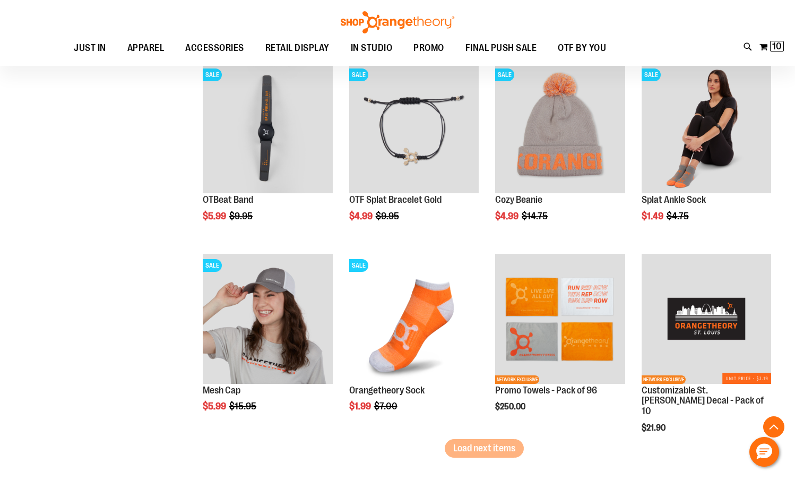
scroll to position [3195, 0]
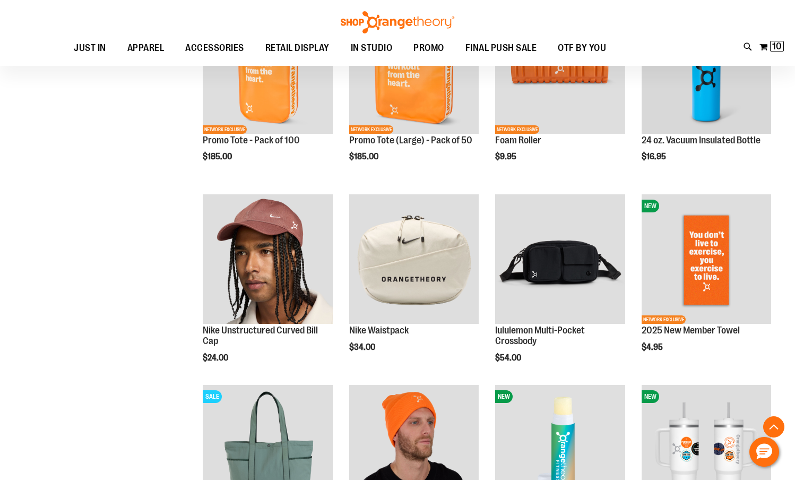
scroll to position [1159, 0]
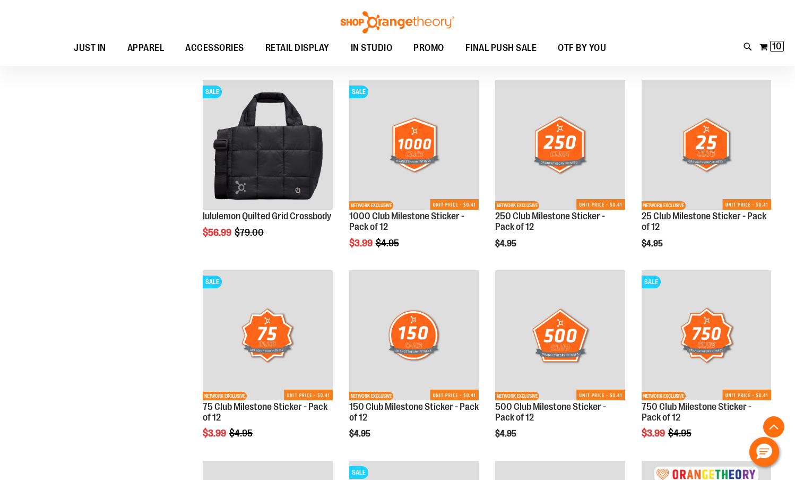
scroll to position [2227, 0]
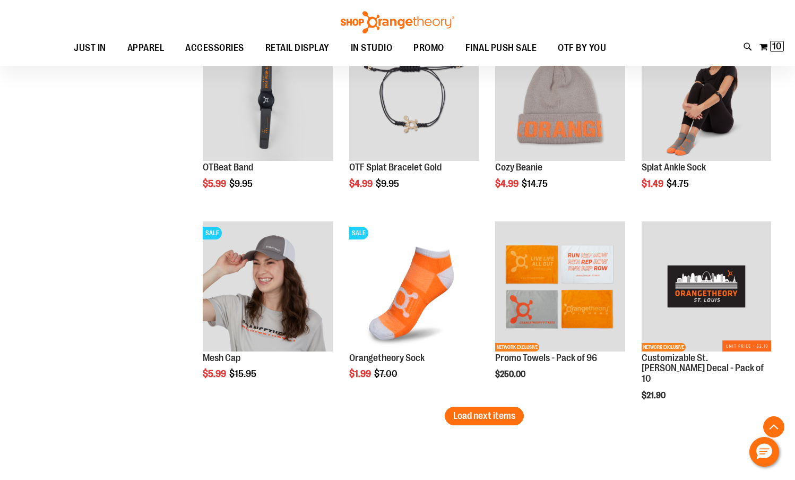
scroll to position [3325, 0]
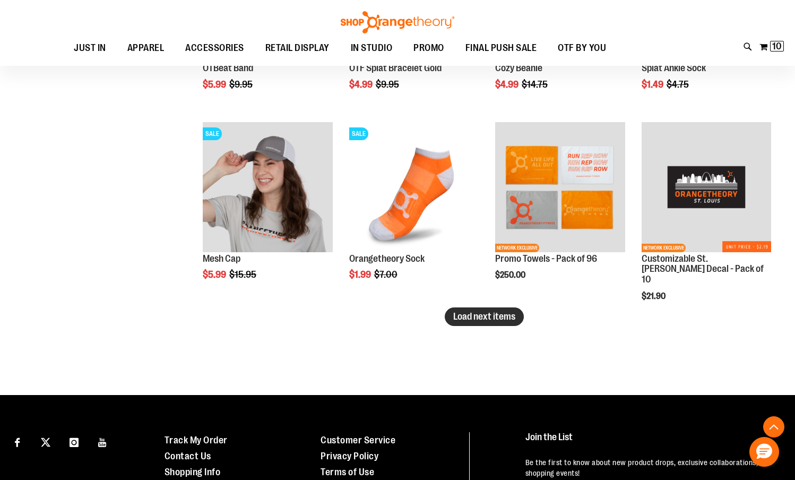
click at [490, 321] on span "Load next items" at bounding box center [484, 316] width 62 height 11
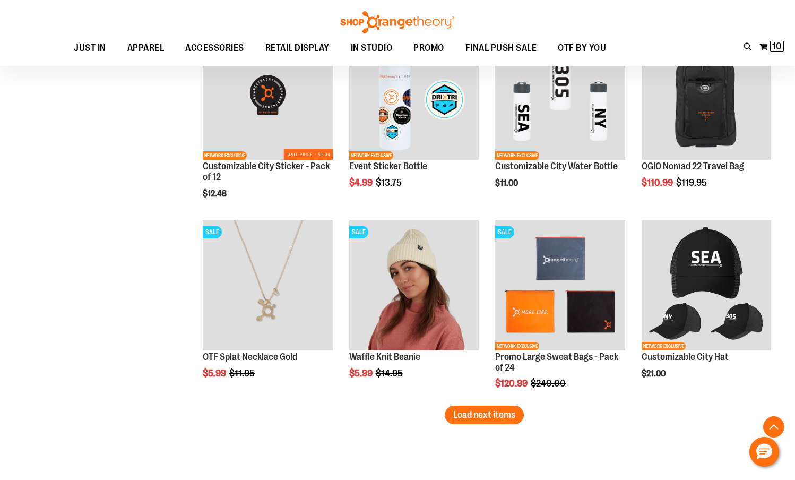
scroll to position [3798, 0]
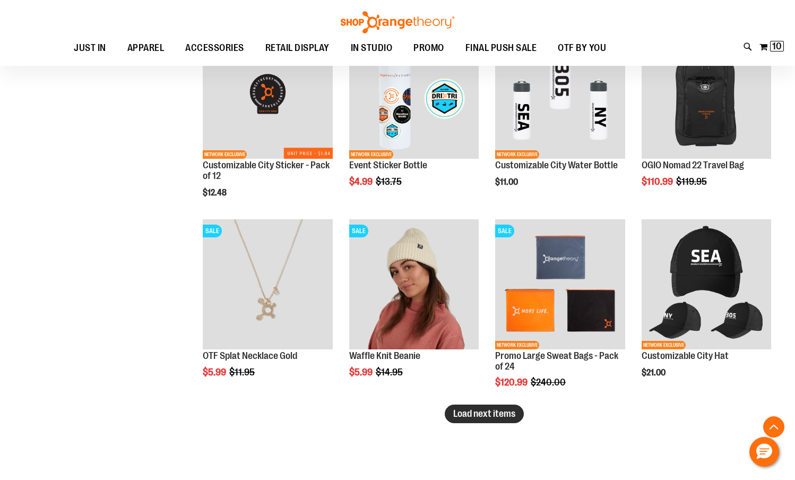
click at [482, 417] on span "Load next items" at bounding box center [484, 413] width 62 height 11
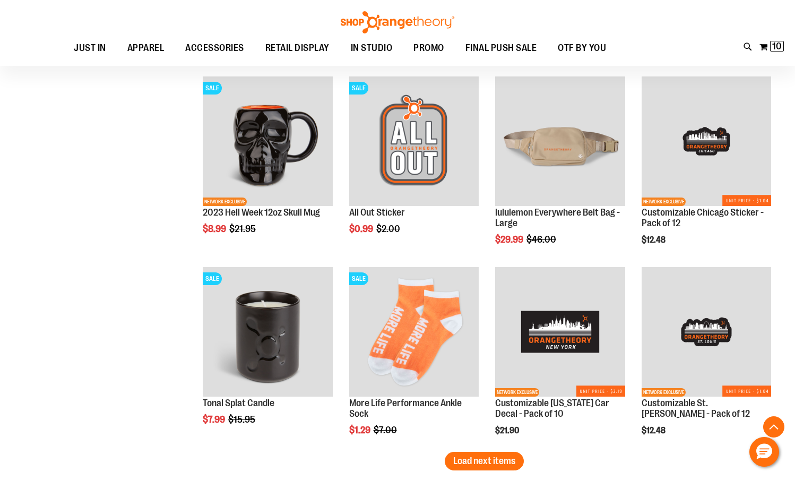
scroll to position [4323, 0]
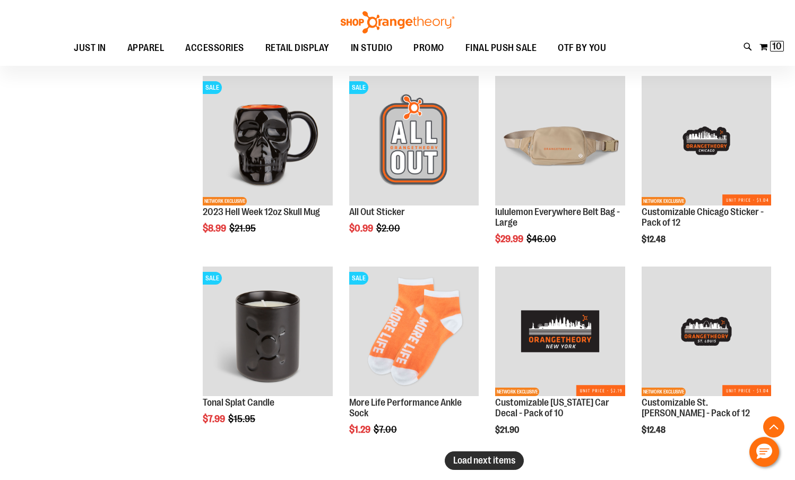
click at [497, 462] on span "Load next items" at bounding box center [484, 460] width 62 height 11
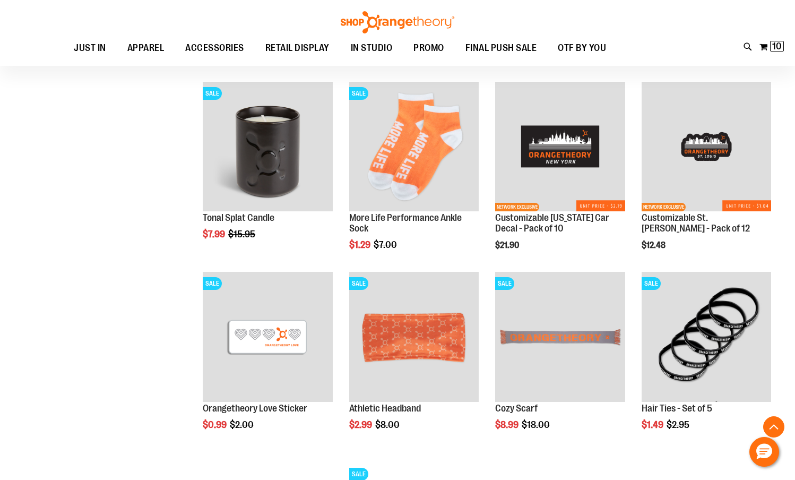
scroll to position [4492, 0]
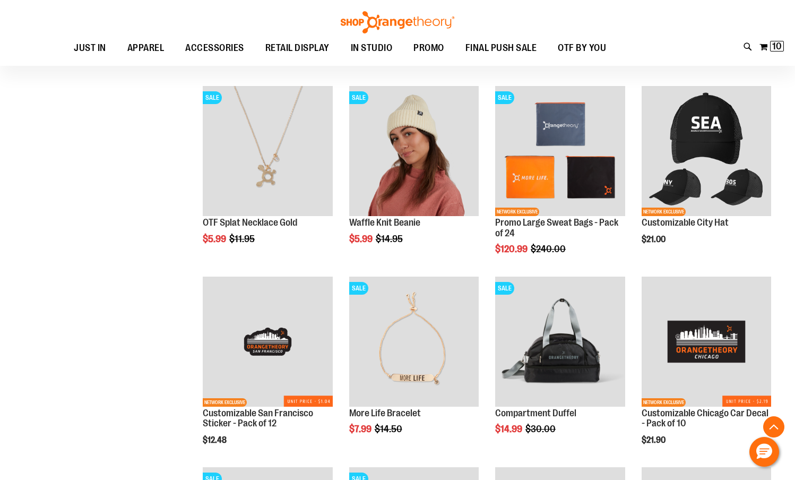
scroll to position [3845, 0]
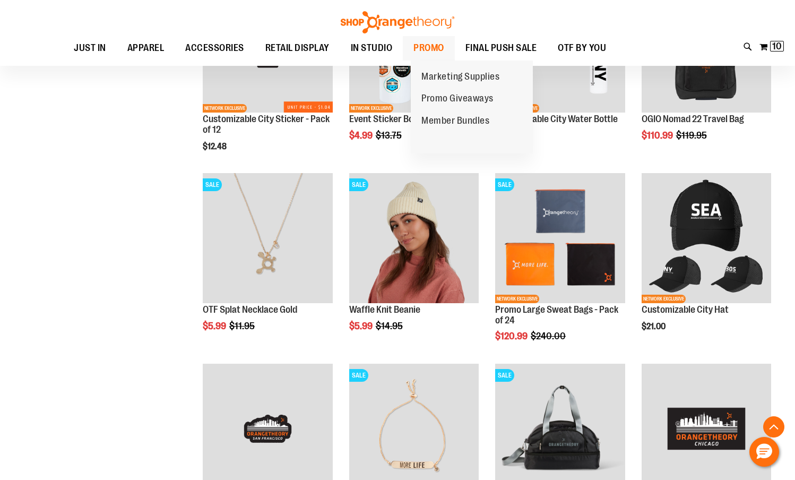
click at [444, 48] on span "PROMO" at bounding box center [428, 48] width 31 height 24
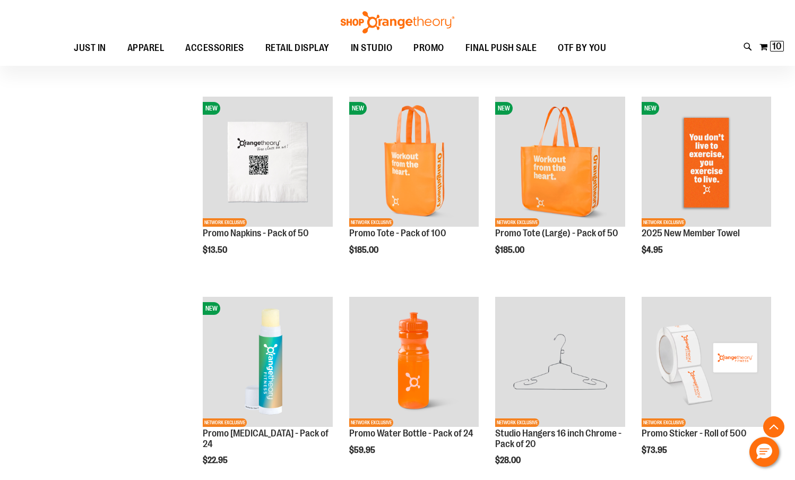
scroll to position [809, 0]
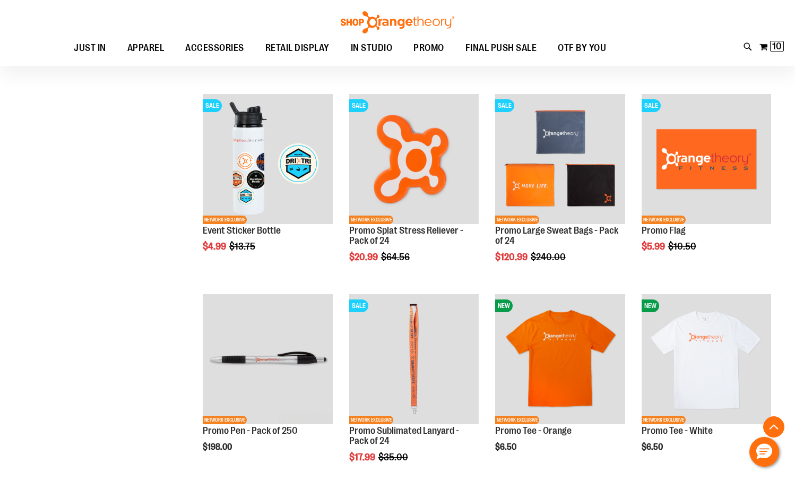
scroll to position [1518, 0]
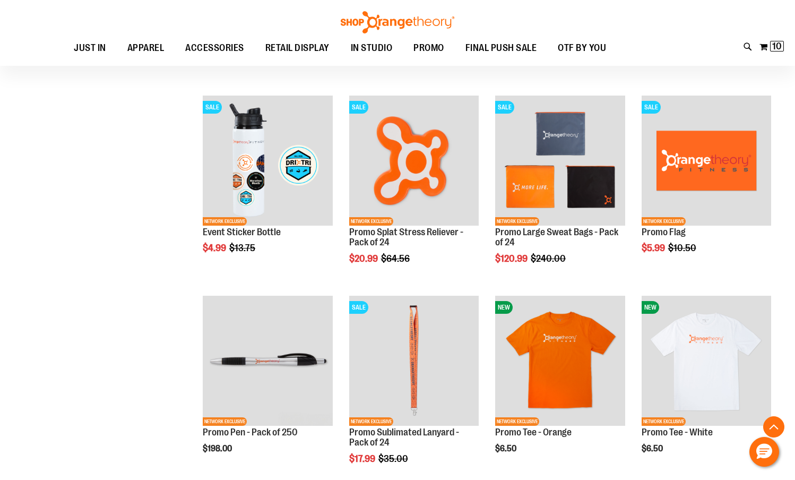
scroll to position [1458, 0]
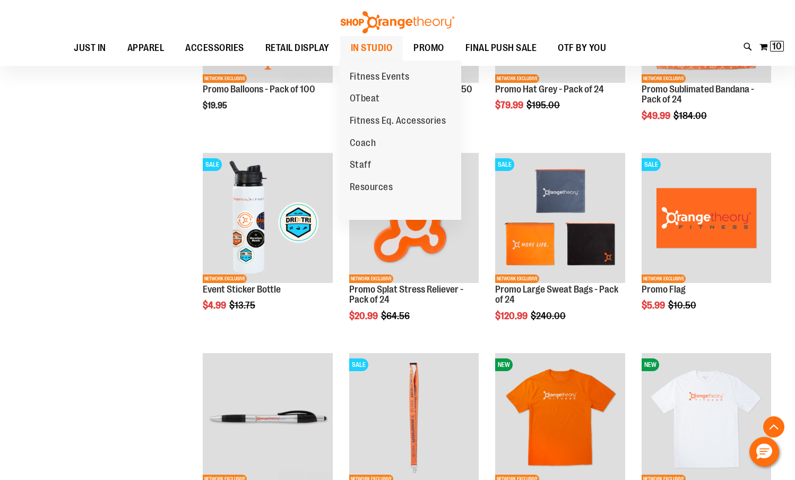
click at [388, 52] on span "IN STUDIO" at bounding box center [372, 48] width 42 height 24
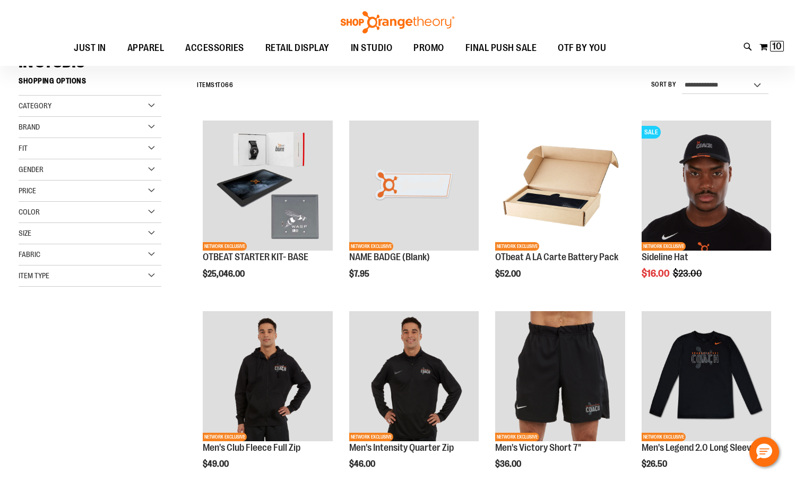
scroll to position [249, 0]
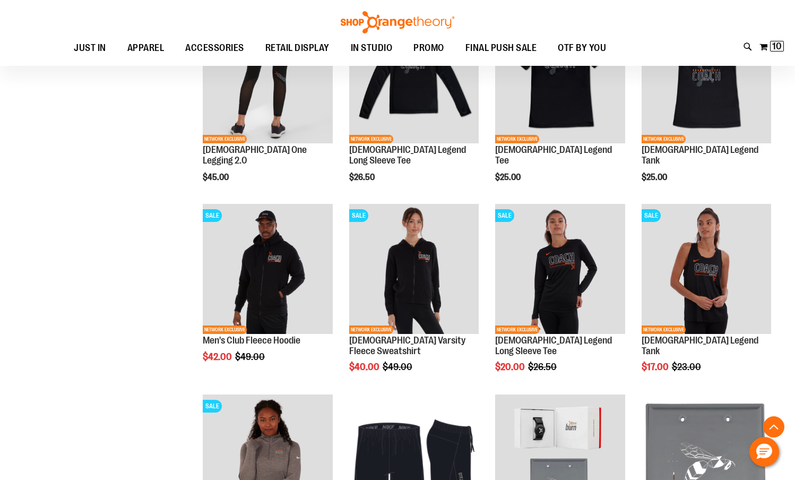
scroll to position [992, 0]
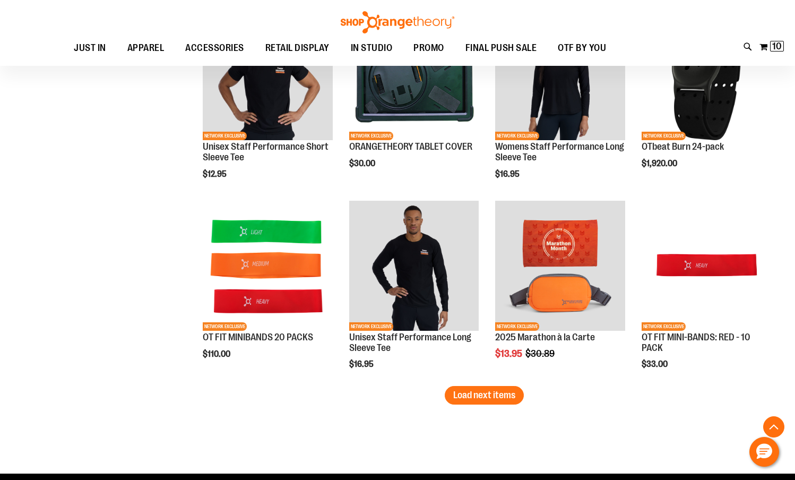
scroll to position [1535, 0]
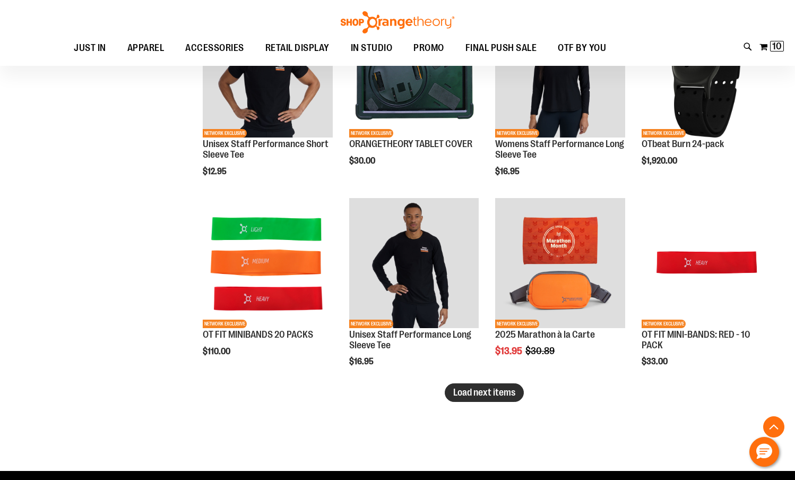
click at [492, 398] on button "Load next items" at bounding box center [484, 392] width 79 height 19
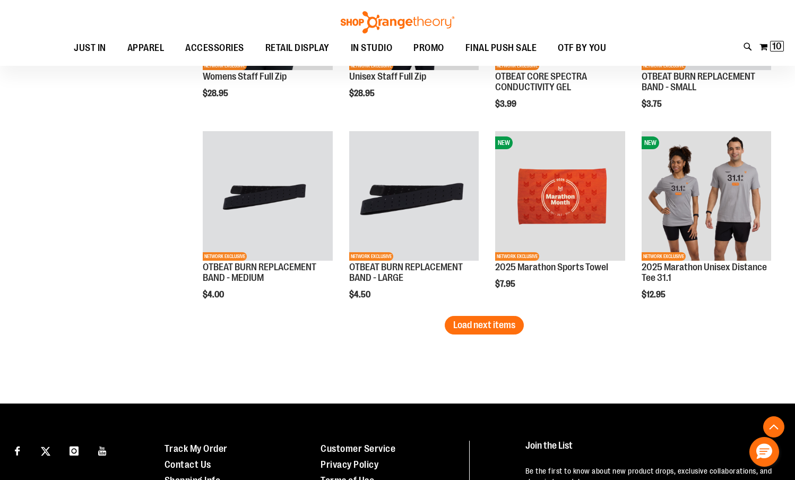
scroll to position [2128, 0]
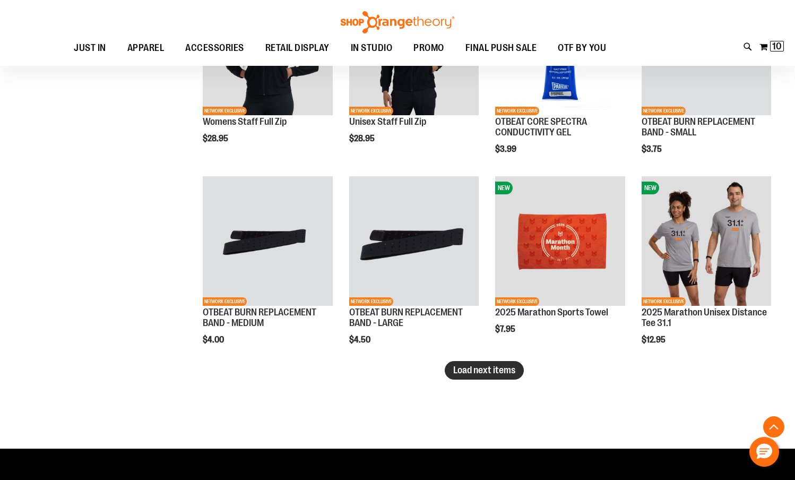
click at [500, 376] on button "Load next items" at bounding box center [484, 370] width 79 height 19
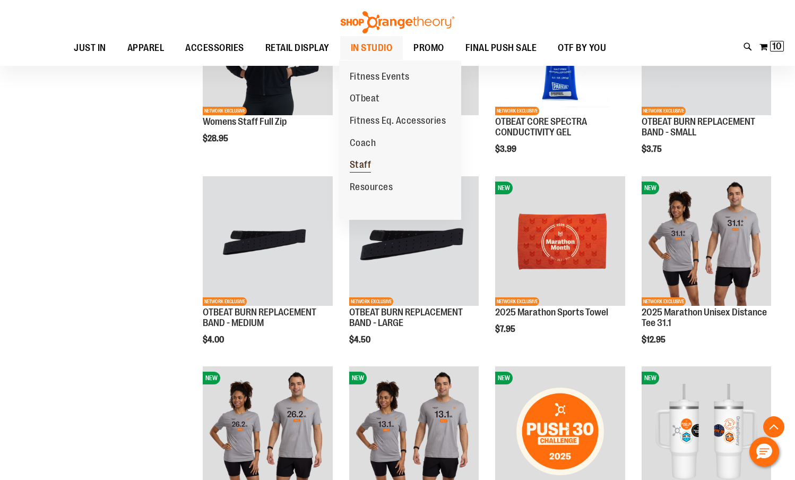
click at [366, 169] on span "Staff" at bounding box center [361, 165] width 22 height 13
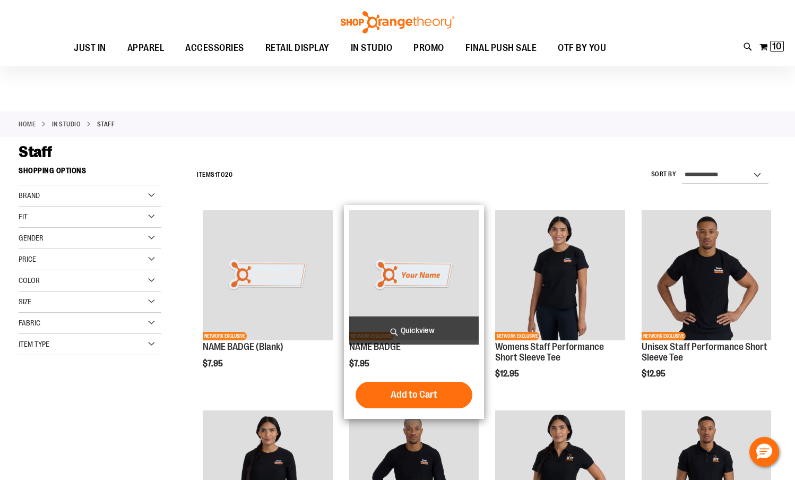
scroll to position [253, 0]
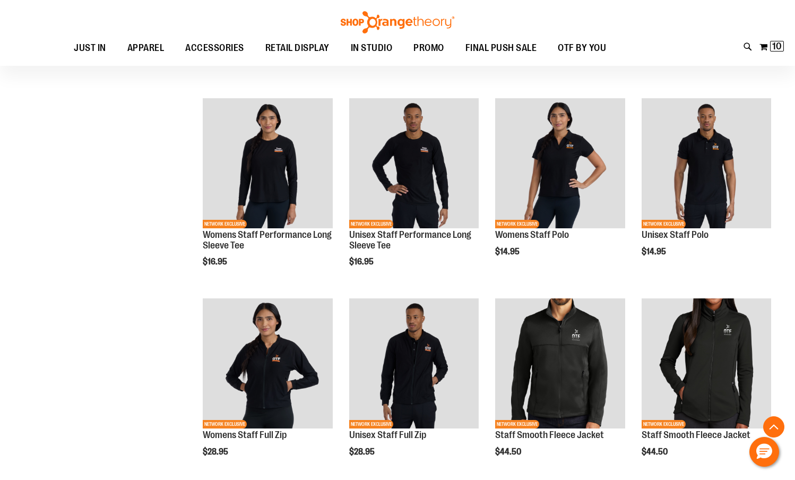
scroll to position [315, 0]
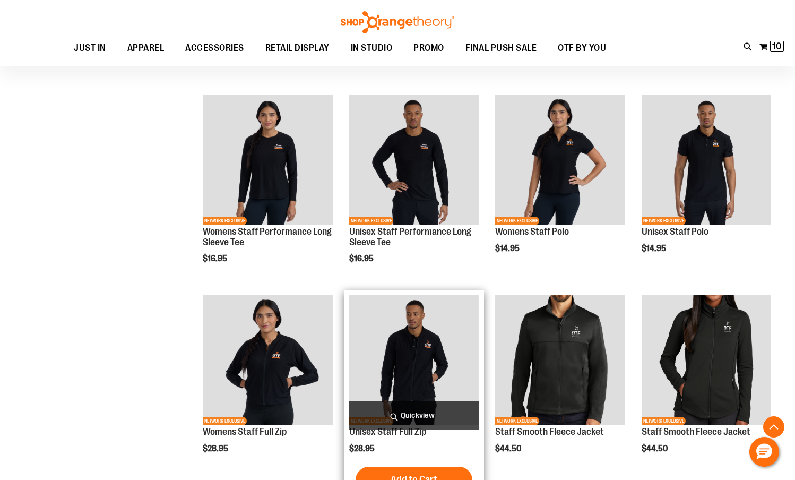
click at [440, 357] on img "product" at bounding box center [413, 359] width 129 height 129
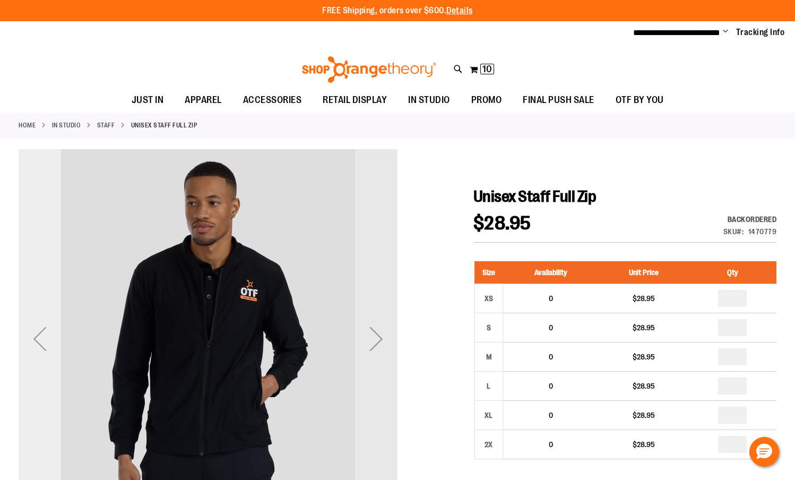
click at [47, 359] on div "Previous" at bounding box center [40, 338] width 42 height 379
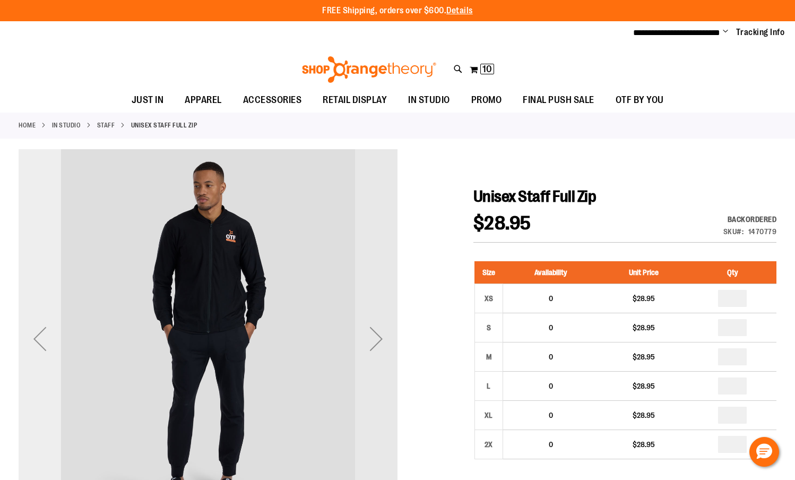
click at [45, 341] on div "Previous" at bounding box center [40, 338] width 42 height 42
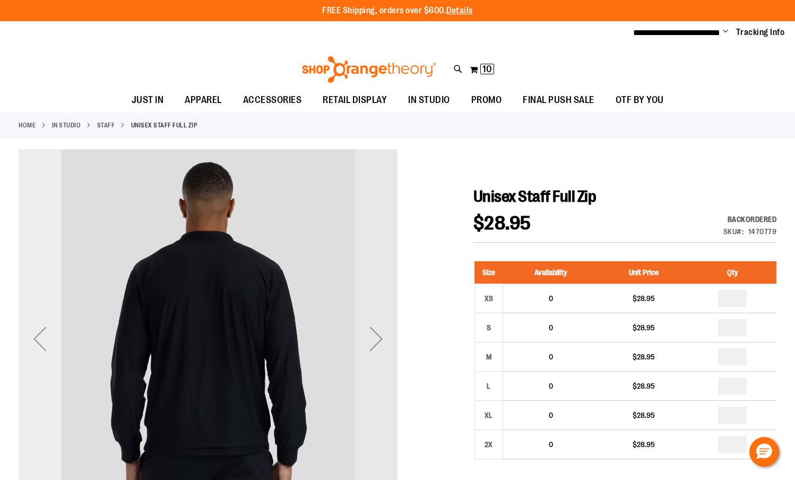
click at [45, 341] on div "Previous" at bounding box center [40, 338] width 42 height 42
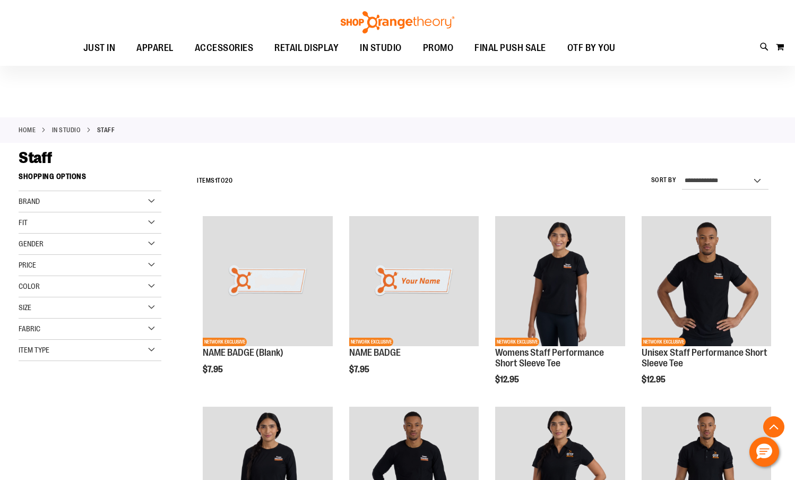
scroll to position [269, 0]
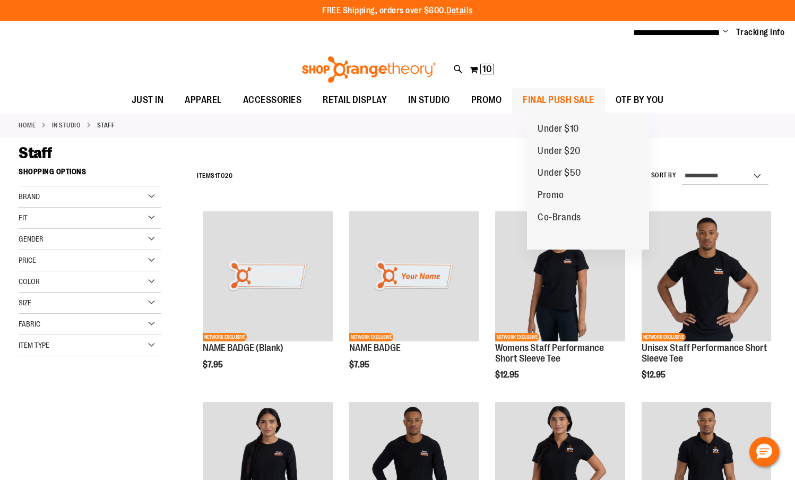
click at [560, 96] on span "FINAL PUSH SALE" at bounding box center [559, 100] width 72 height 24
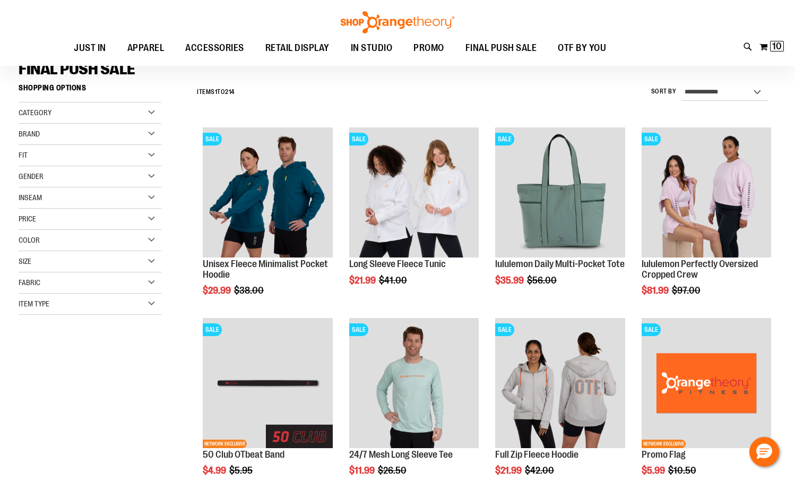
scroll to position [132, 0]
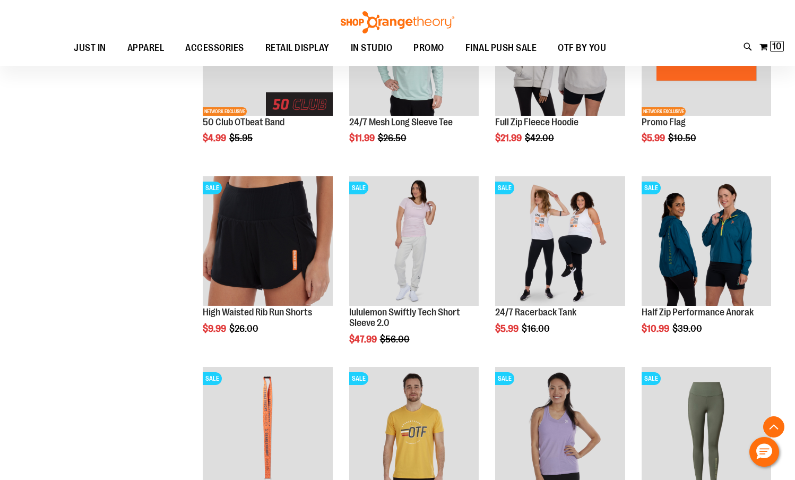
scroll to position [581, 0]
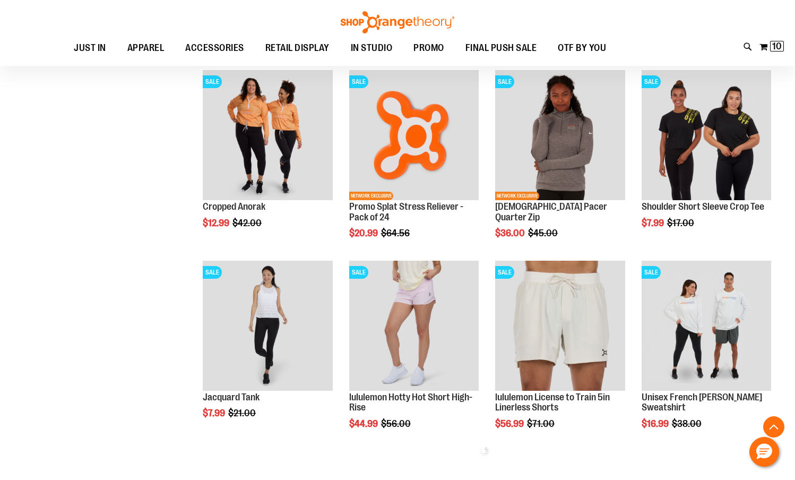
scroll to position [938, 0]
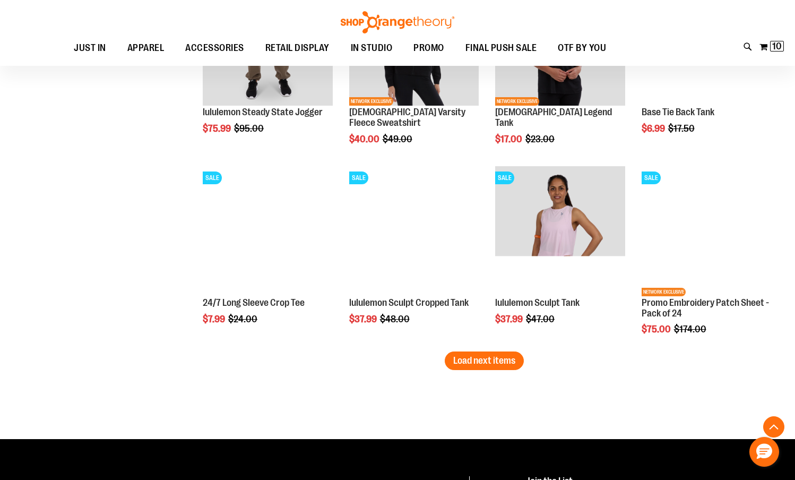
scroll to position [1605, 0]
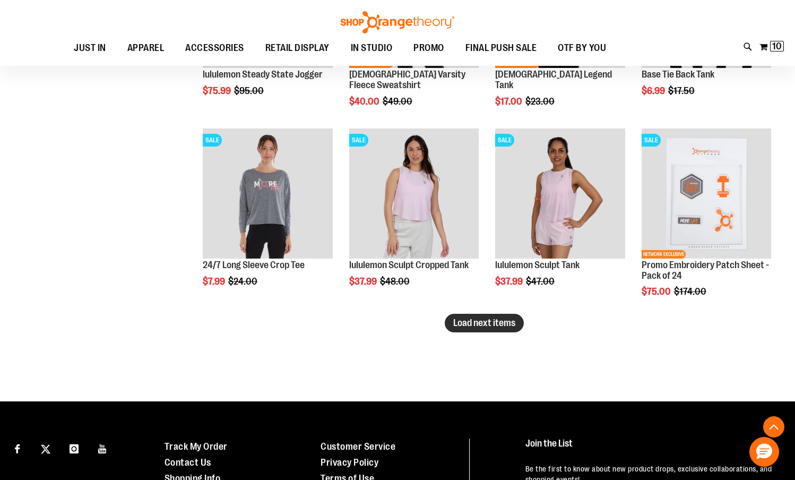
click at [477, 324] on span "Load next items" at bounding box center [484, 322] width 62 height 11
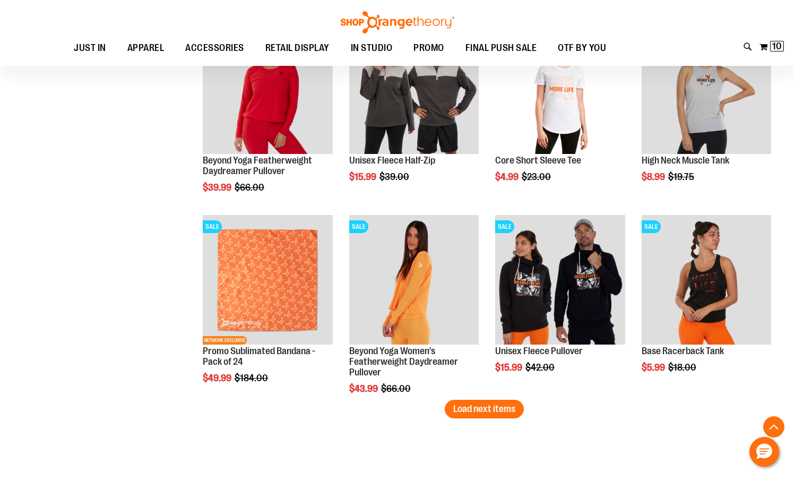
scroll to position [2090, 0]
click at [489, 408] on span "Load next items" at bounding box center [484, 408] width 62 height 11
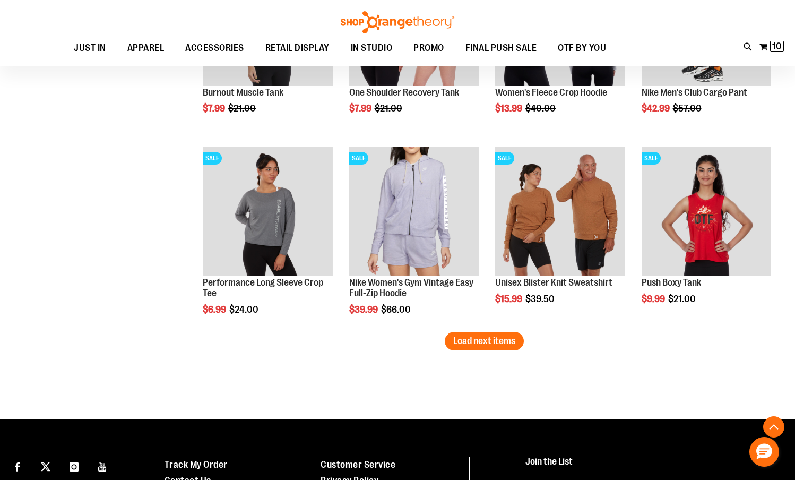
scroll to position [2716, 0]
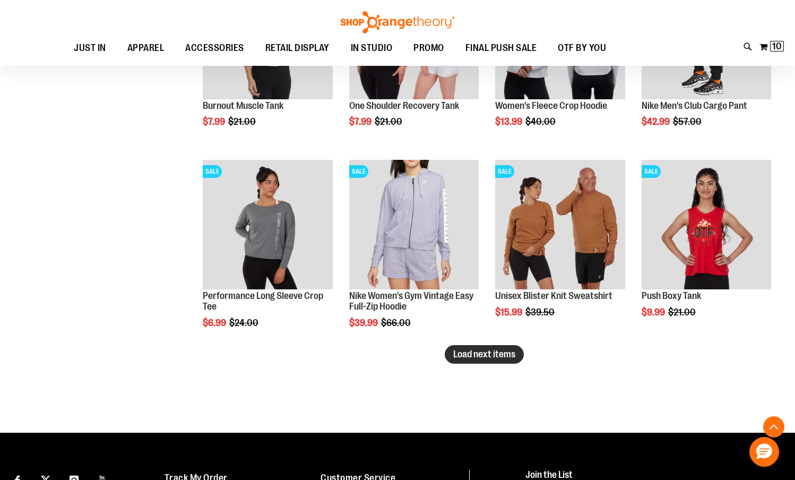
click at [461, 359] on span "Load next items" at bounding box center [484, 354] width 62 height 11
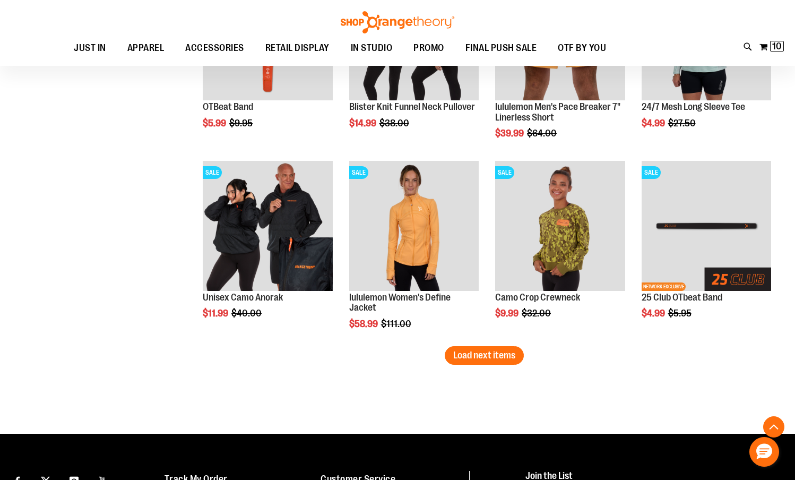
scroll to position [3286, 0]
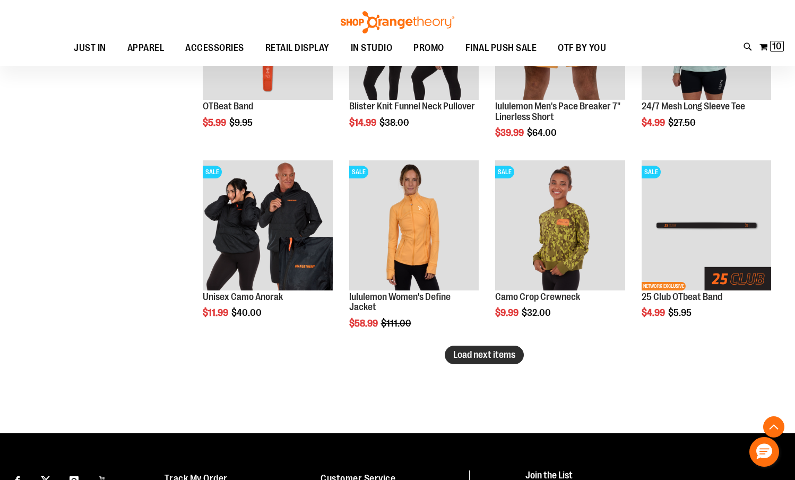
click at [463, 358] on span "Load next items" at bounding box center [484, 354] width 62 height 11
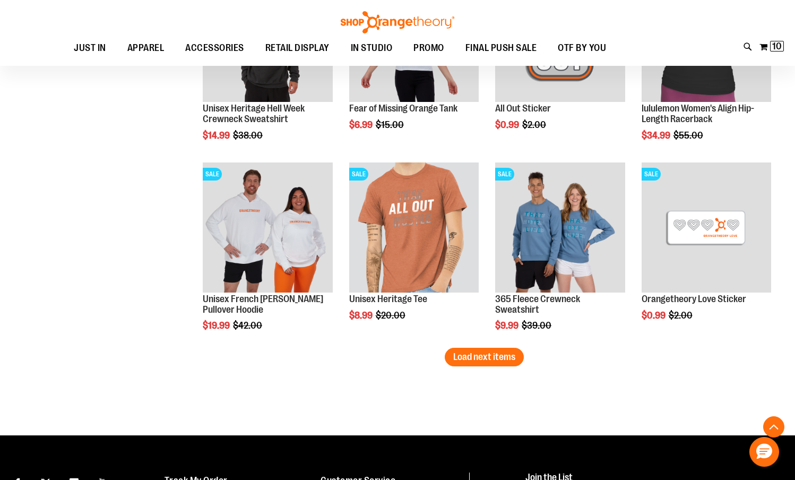
scroll to position [3864, 0]
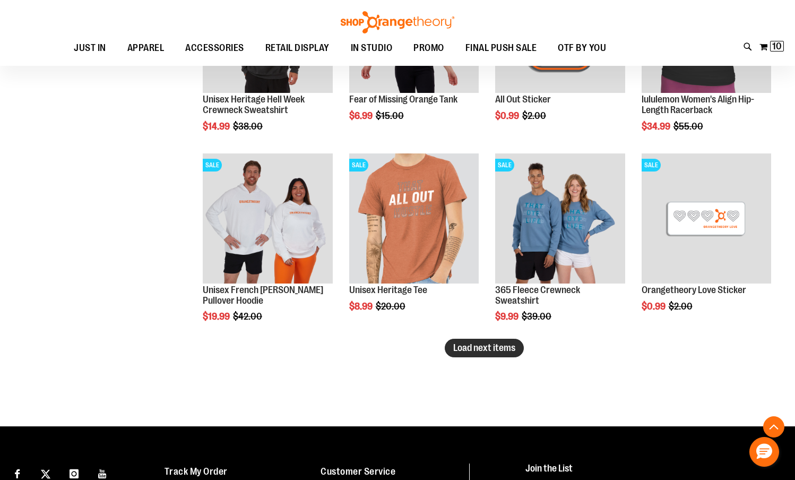
click at [470, 353] on button "Load next items" at bounding box center [484, 348] width 79 height 19
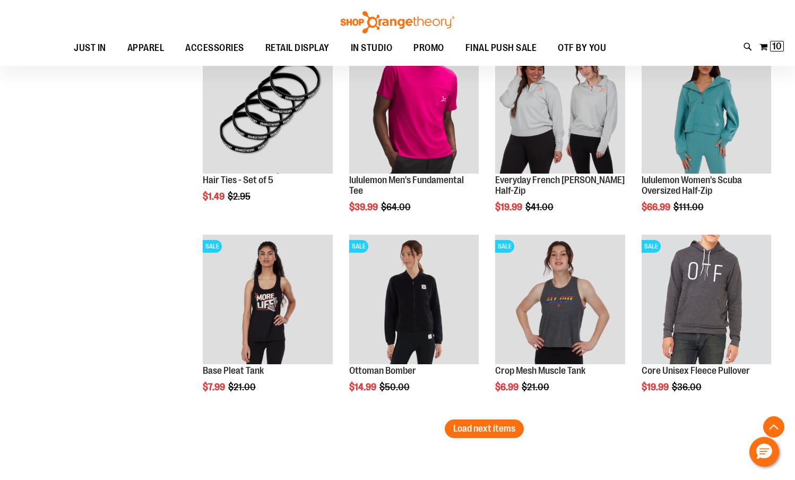
scroll to position [4356, 0]
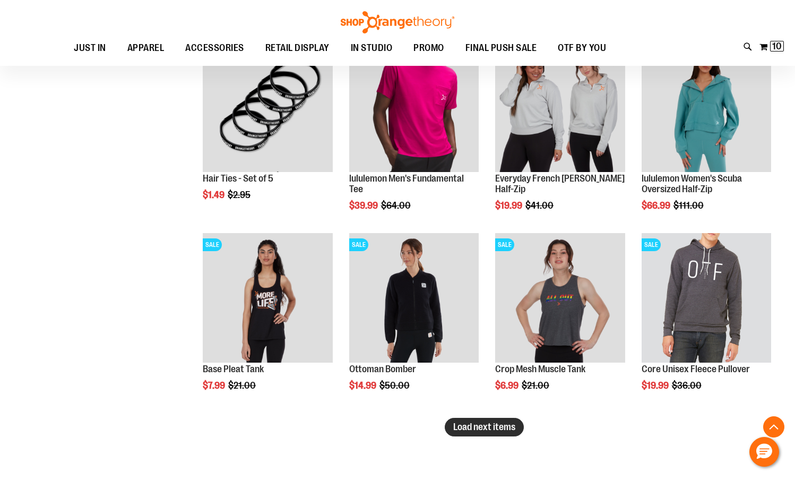
click at [497, 433] on button "Load next items" at bounding box center [484, 427] width 79 height 19
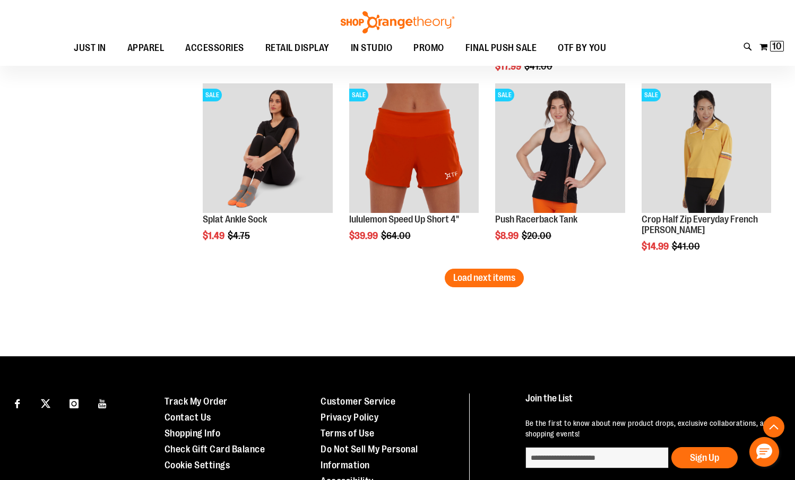
scroll to position [5071, 0]
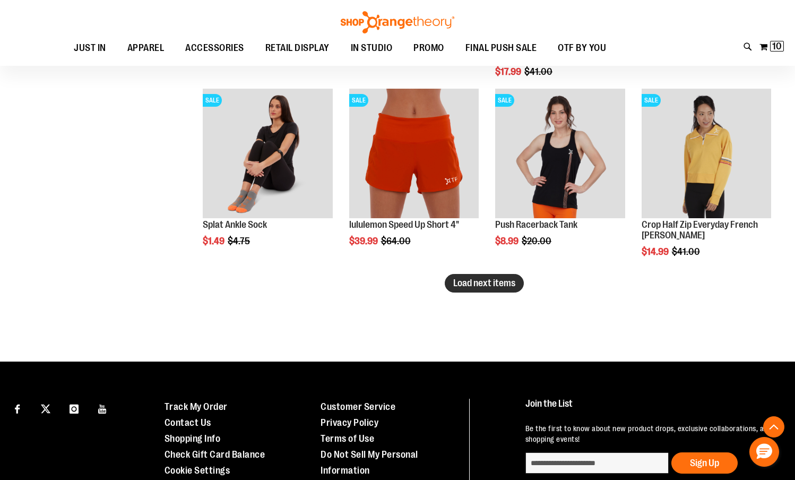
click at [494, 284] on span "Load next items" at bounding box center [484, 283] width 62 height 11
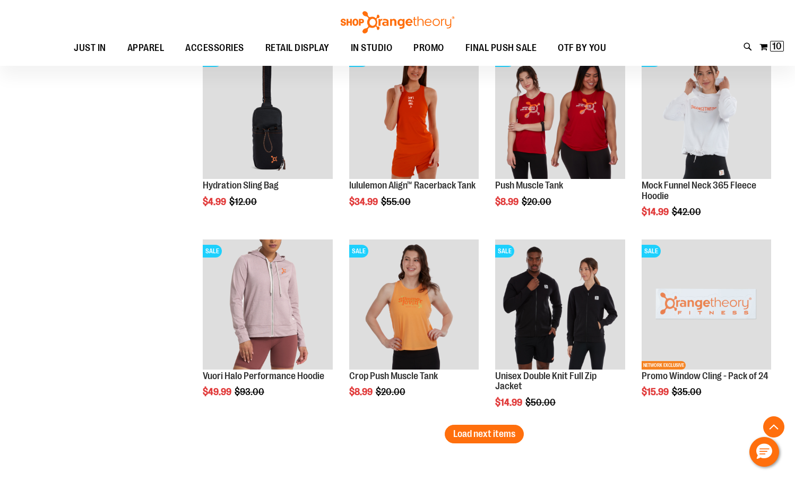
scroll to position [5495, 0]
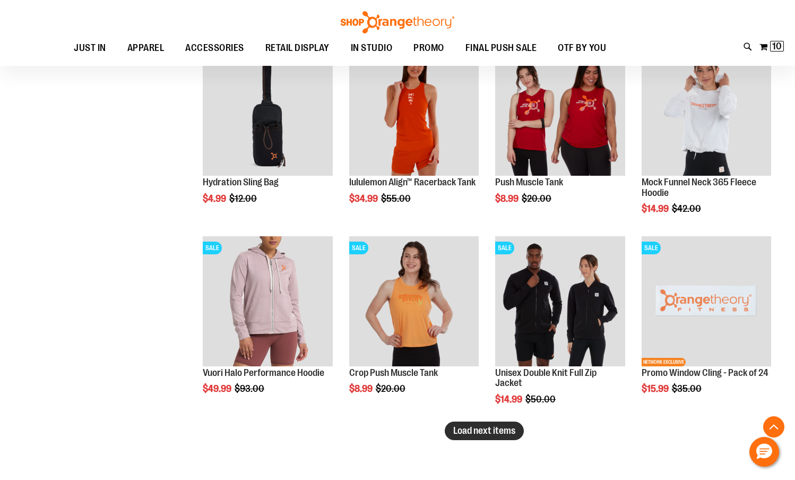
click at [457, 431] on span "Load next items" at bounding box center [484, 430] width 62 height 11
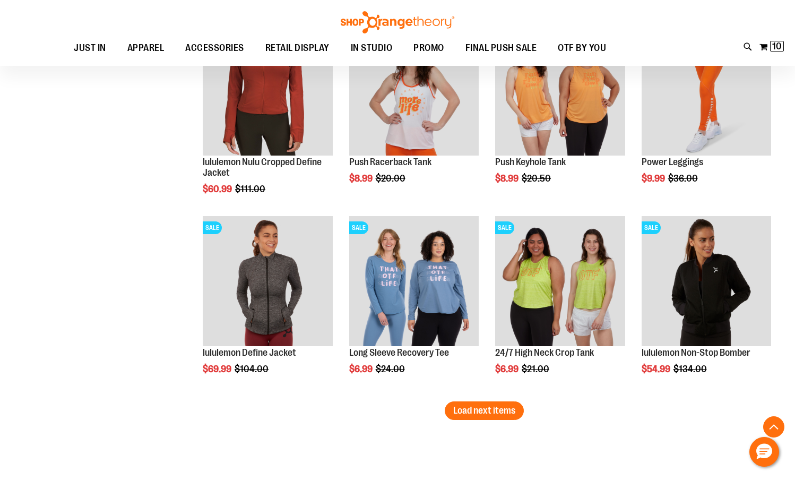
scroll to position [6087, 0]
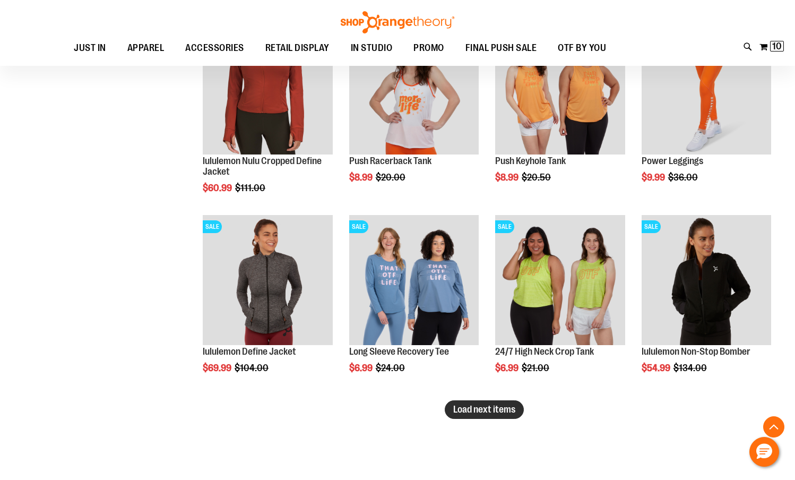
click at [513, 408] on span "Load next items" at bounding box center [484, 409] width 62 height 11
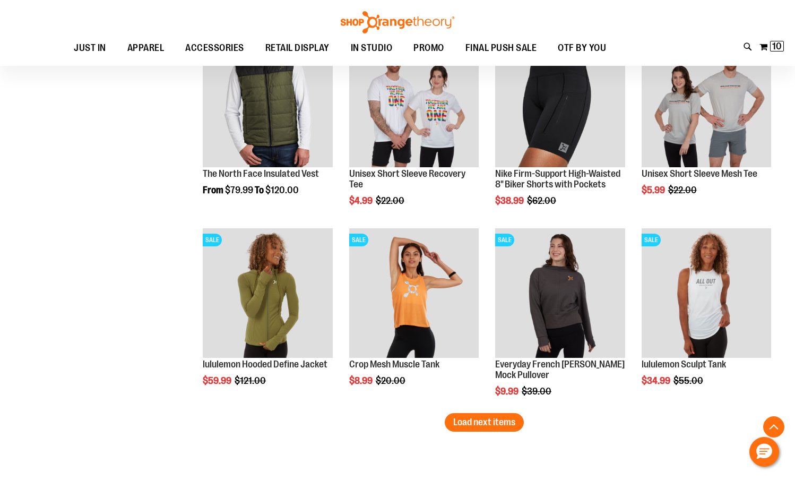
scroll to position [6648, 0]
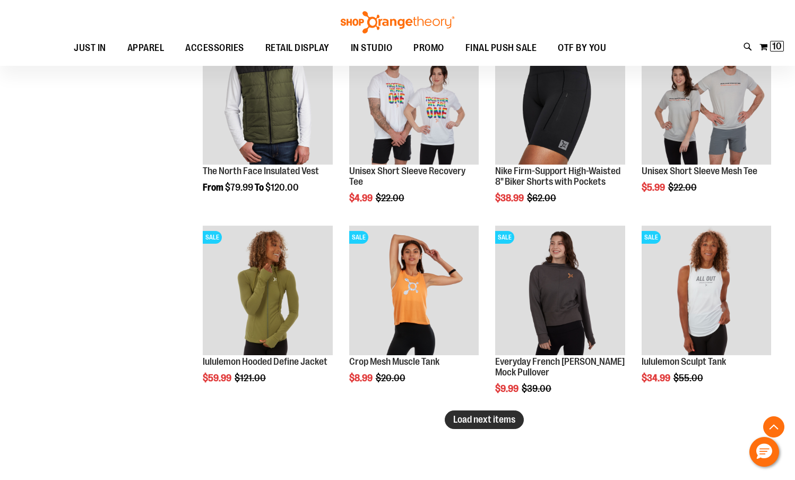
click at [479, 422] on span "Load next items" at bounding box center [484, 419] width 62 height 11
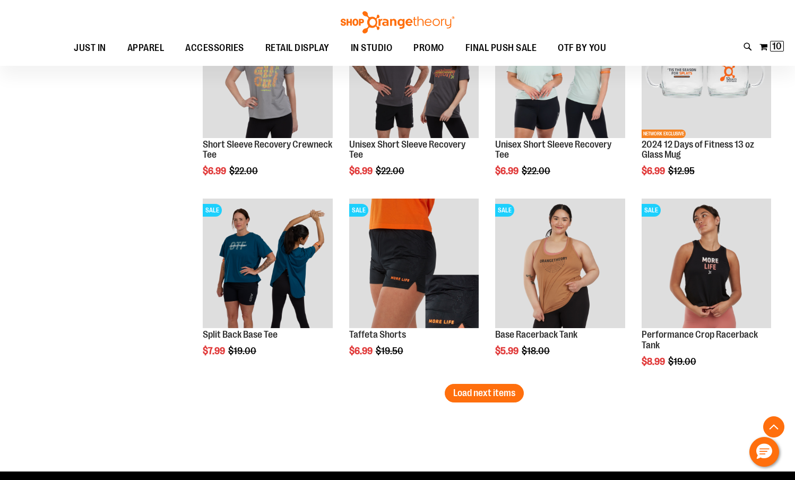
scroll to position [7247, 0]
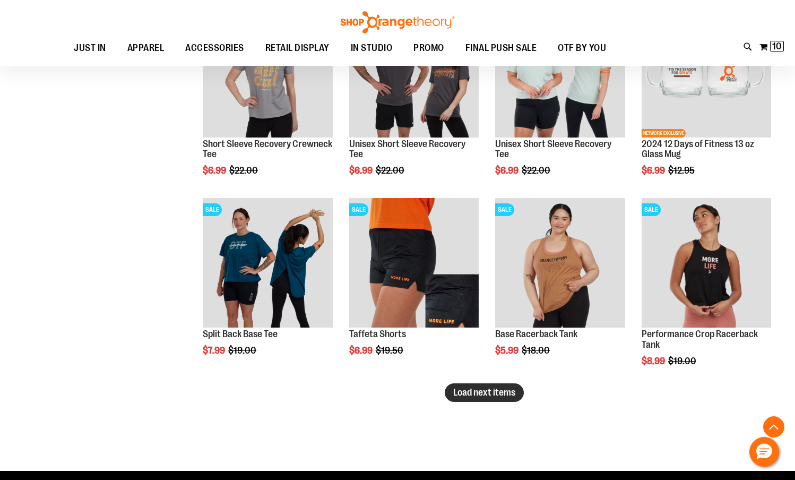
click at [493, 393] on span "Load next items" at bounding box center [484, 392] width 62 height 11
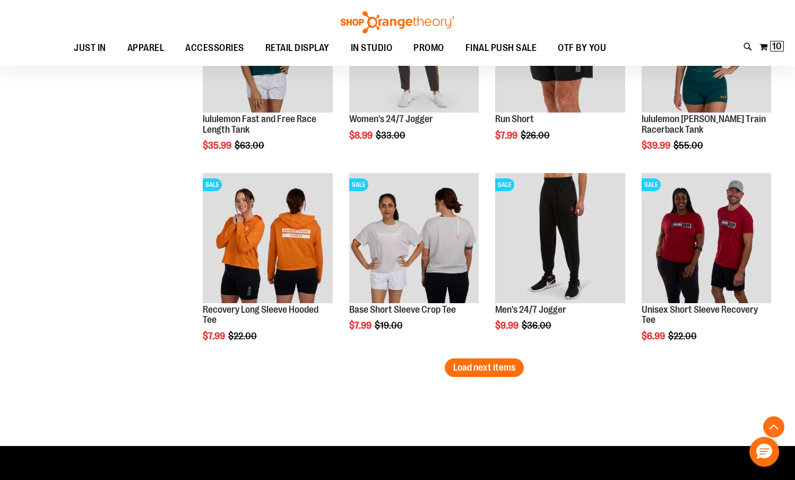
scroll to position [7887, 0]
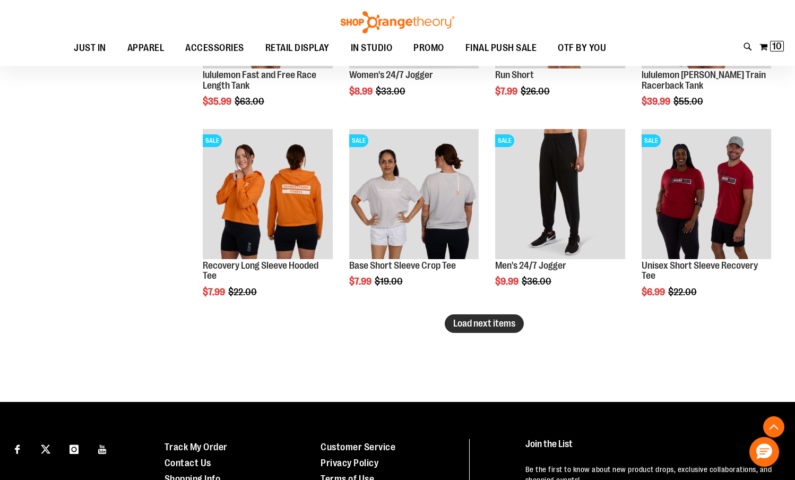
click at [484, 317] on button "Load next items" at bounding box center [484, 323] width 79 height 19
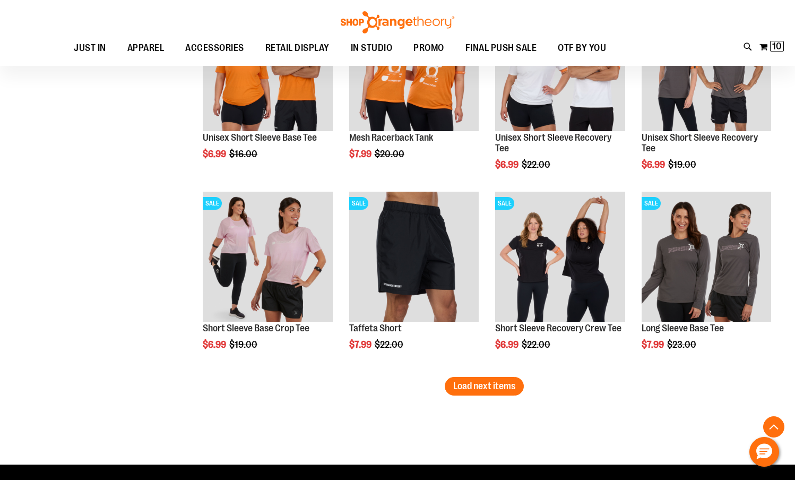
scroll to position [8410, 0]
